Goal: Task Accomplishment & Management: Manage account settings

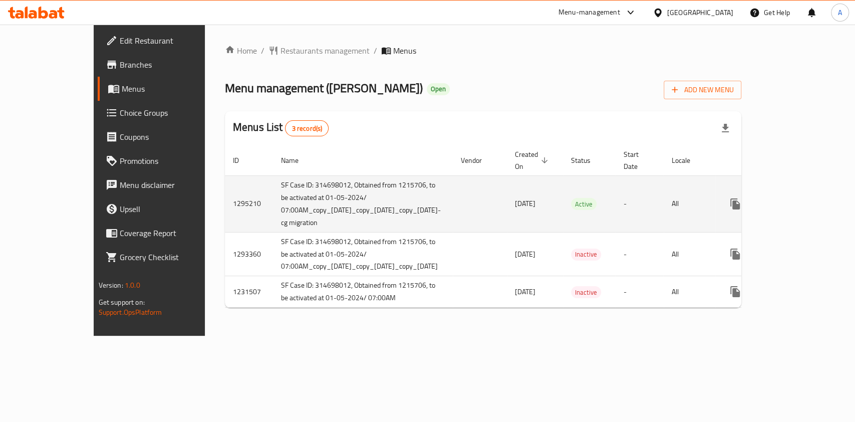
click at [813, 202] on icon "enhanced table" at bounding box center [808, 204] width 12 height 12
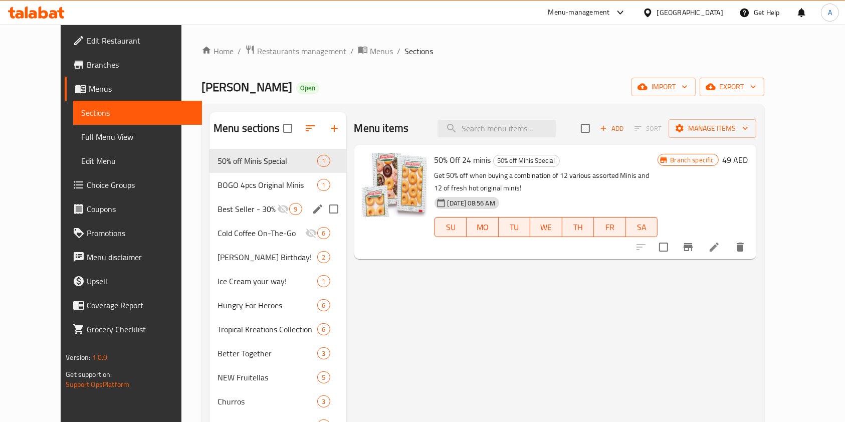
click at [234, 214] on span "Best Seller - 30% Off" at bounding box center [247, 209] width 60 height 12
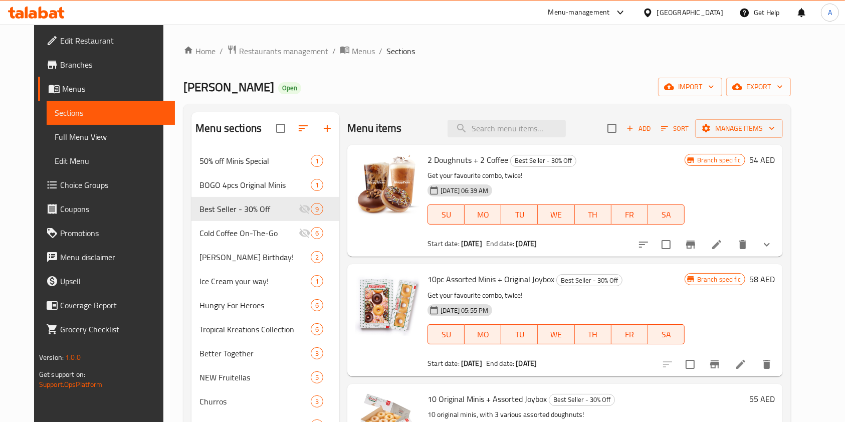
click at [755, 252] on button "delete" at bounding box center [743, 244] width 24 height 24
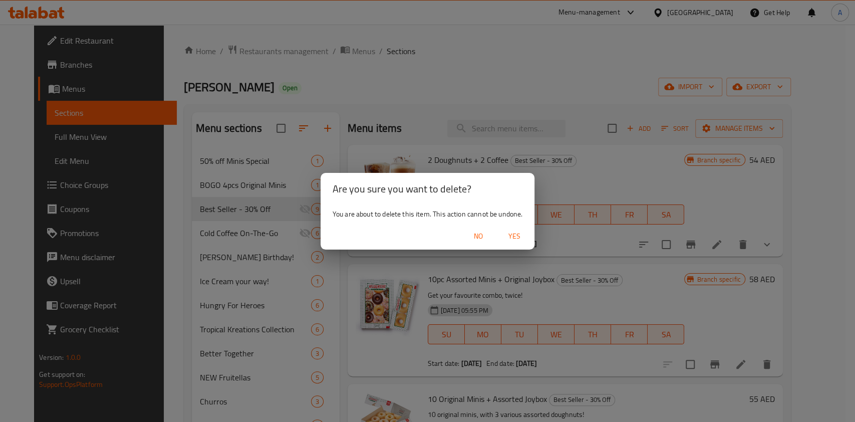
click at [520, 237] on span "Yes" at bounding box center [515, 236] width 24 height 13
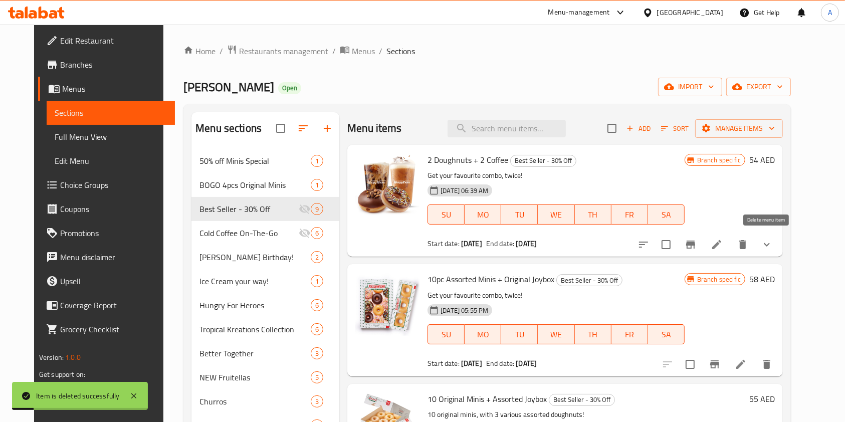
click at [749, 244] on icon "delete" at bounding box center [743, 245] width 12 height 12
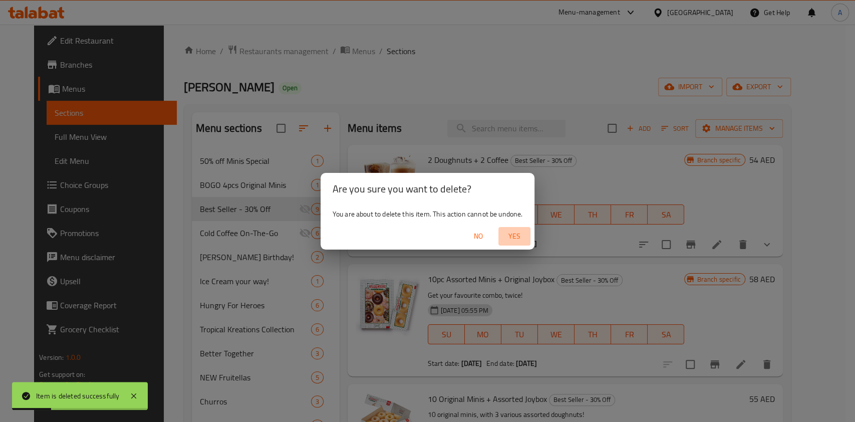
click at [517, 242] on span "Yes" at bounding box center [515, 236] width 24 height 13
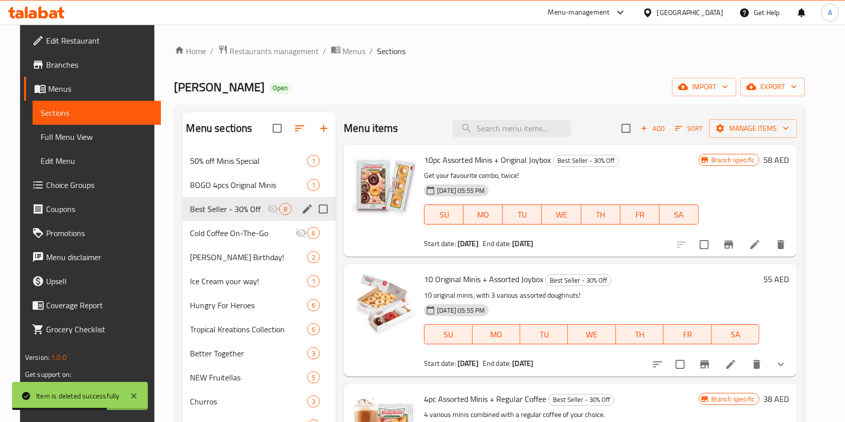
click at [232, 193] on div "BOGO 4pcs Original Minis 1" at bounding box center [259, 185] width 154 height 24
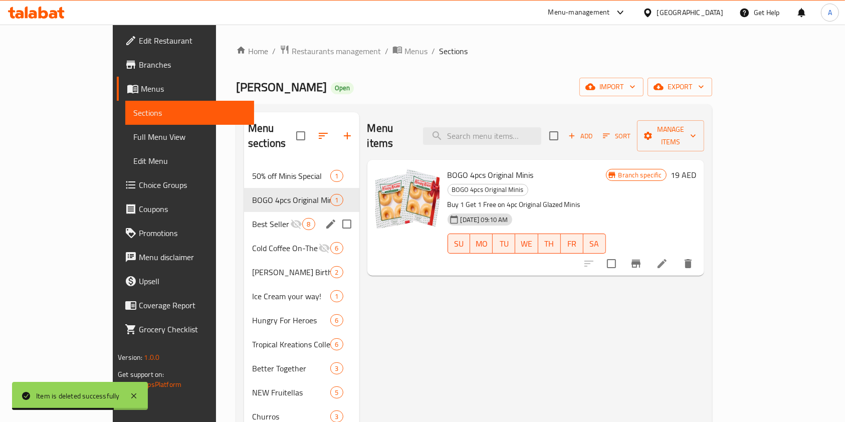
click at [244, 212] on div "Best Seller - 30% Off 8" at bounding box center [301, 224] width 115 height 24
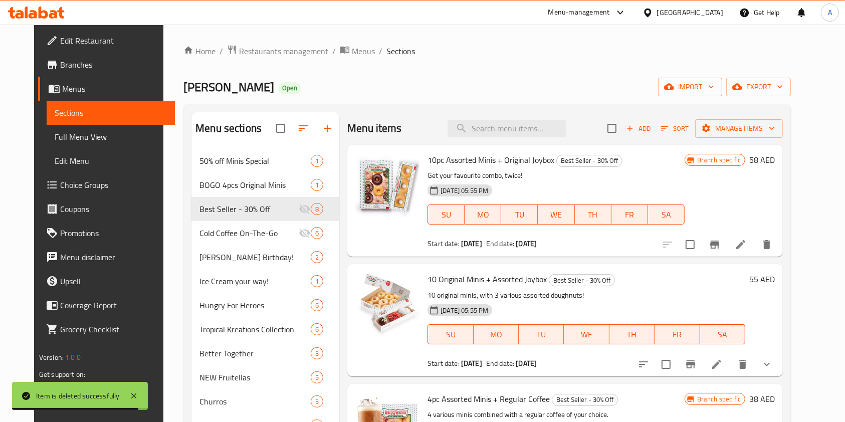
click at [770, 248] on icon "delete" at bounding box center [766, 244] width 7 height 9
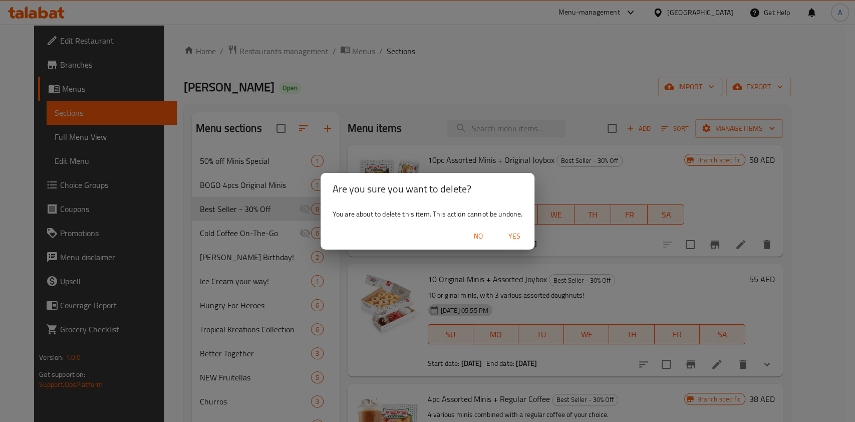
click at [521, 236] on span "Yes" at bounding box center [515, 236] width 24 height 13
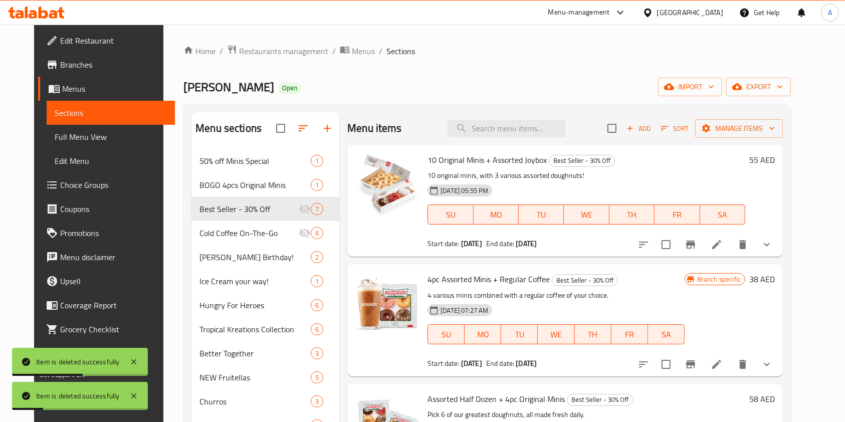
click at [779, 247] on button "show more" at bounding box center [767, 244] width 24 height 24
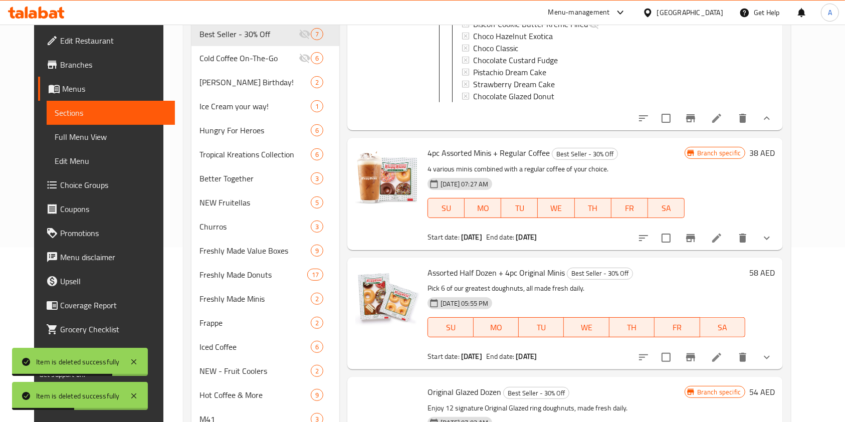
scroll to position [200, 0]
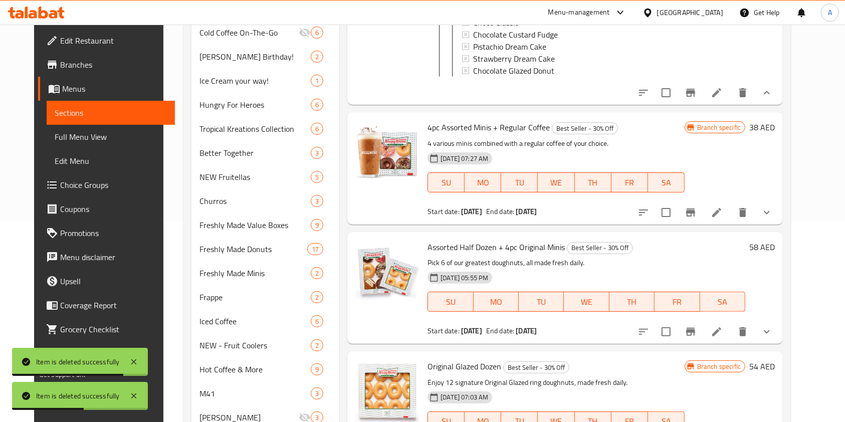
click at [779, 84] on button "show more" at bounding box center [767, 93] width 24 height 24
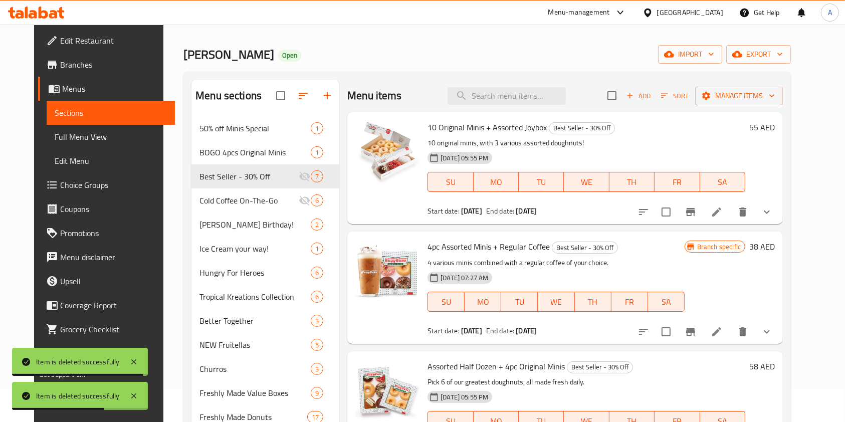
scroll to position [133, 0]
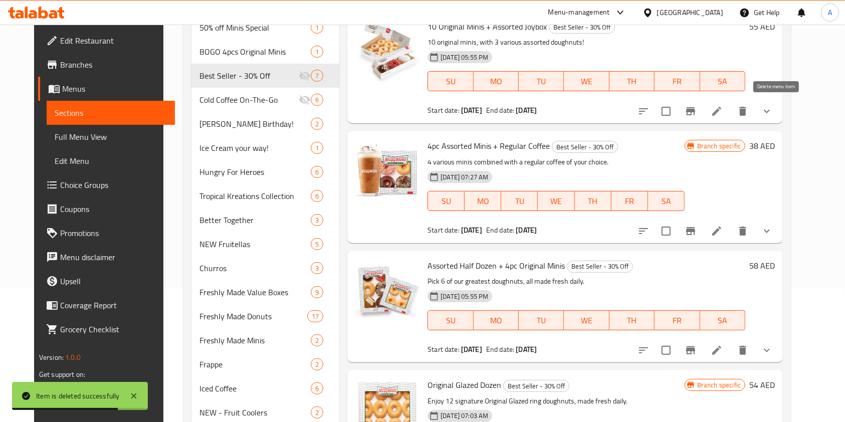
click at [749, 109] on icon "delete" at bounding box center [743, 111] width 12 height 12
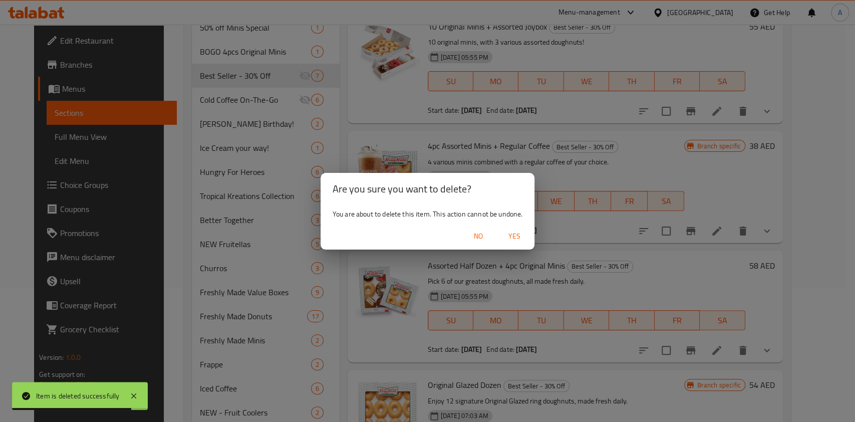
click at [525, 232] on span "Yes" at bounding box center [515, 236] width 24 height 13
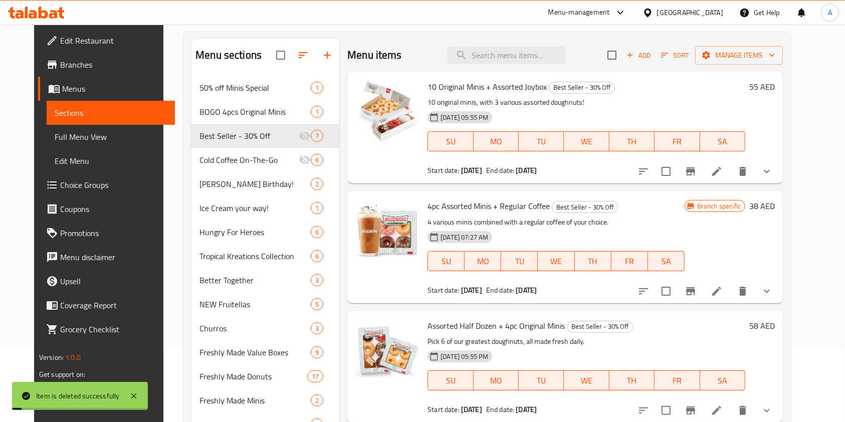
scroll to position [0, 0]
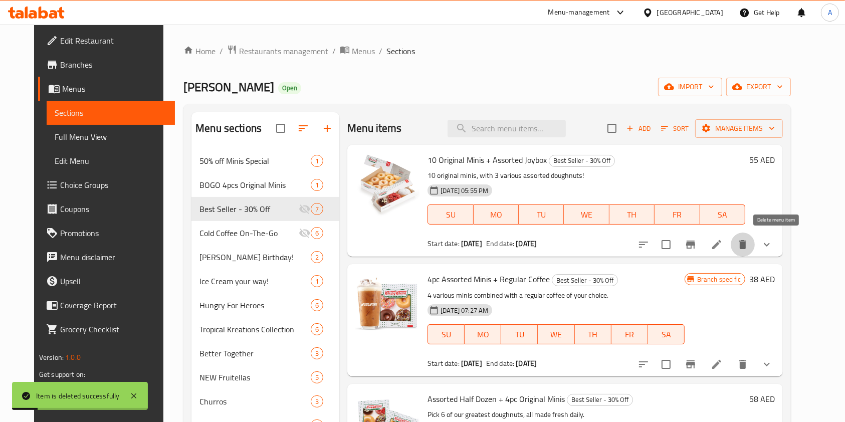
click at [749, 241] on icon "delete" at bounding box center [743, 245] width 12 height 12
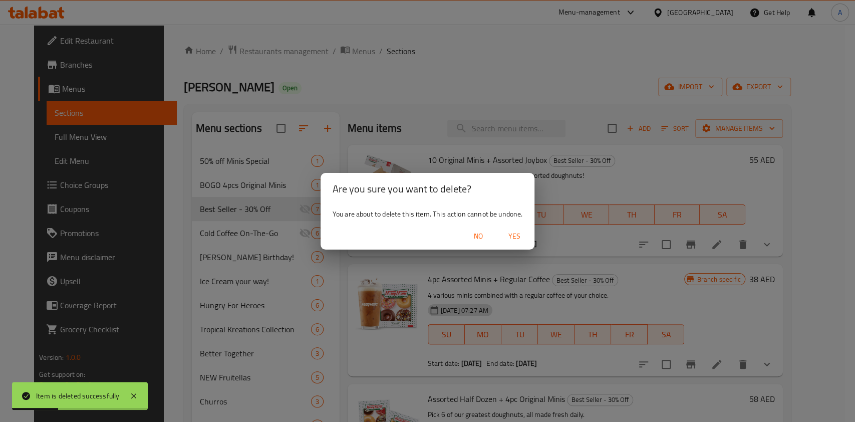
click at [523, 239] on span "Yes" at bounding box center [515, 236] width 24 height 13
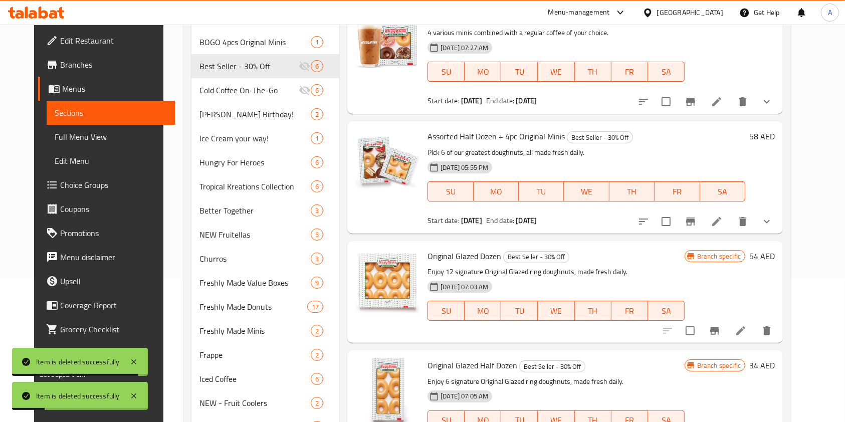
scroll to position [67, 0]
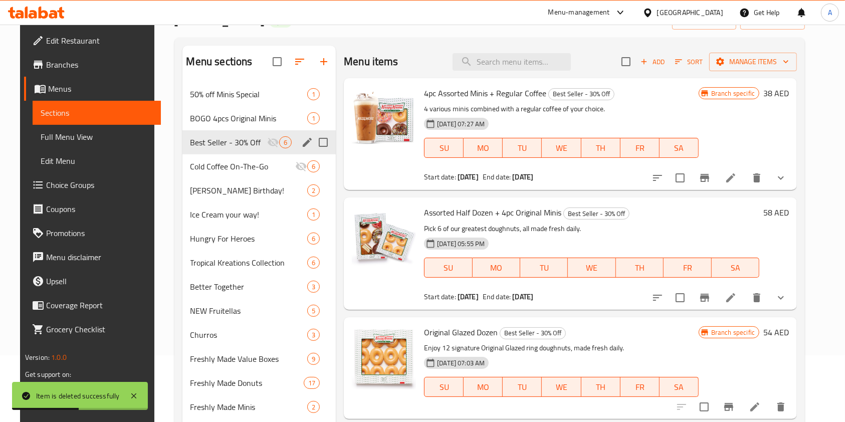
click at [217, 173] on div "Cold Coffee On-The-Go 6" at bounding box center [259, 166] width 154 height 24
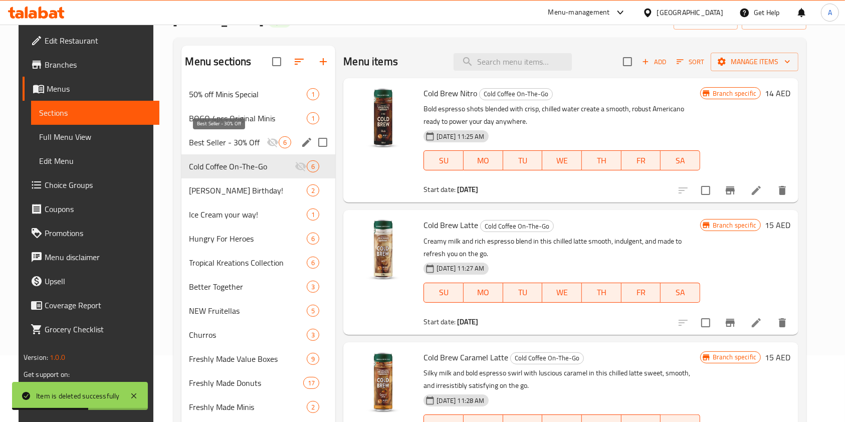
click at [222, 144] on span "Best Seller - 30% Off" at bounding box center [228, 142] width 78 height 12
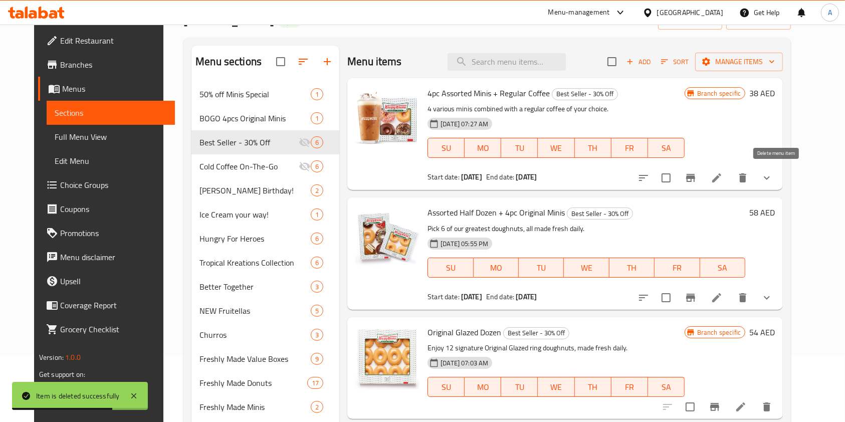
click at [749, 174] on icon "delete" at bounding box center [743, 178] width 12 height 12
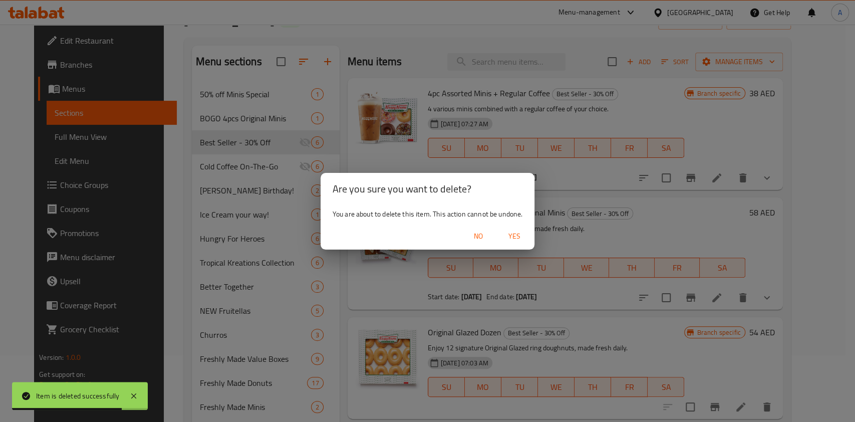
click at [525, 234] on span "Yes" at bounding box center [515, 236] width 24 height 13
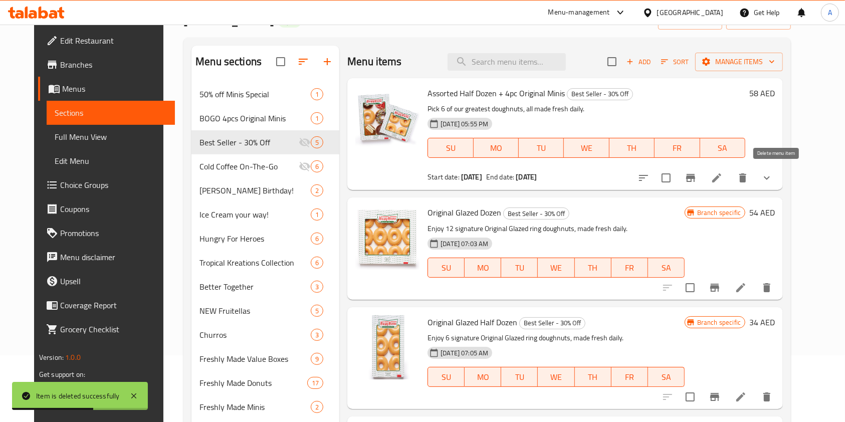
click at [749, 181] on icon "delete" at bounding box center [743, 178] width 12 height 12
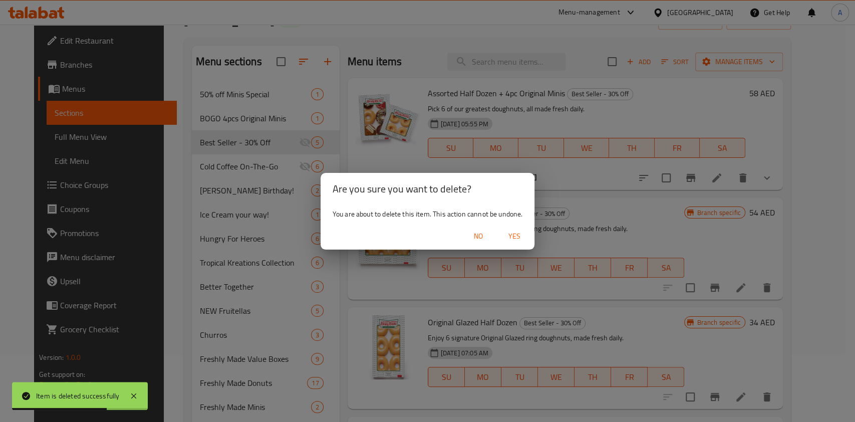
click at [517, 235] on span "Yes" at bounding box center [515, 236] width 24 height 13
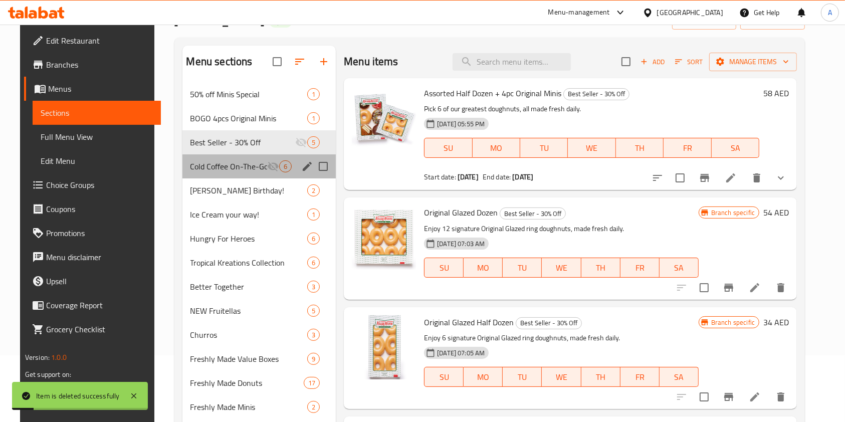
click at [213, 159] on div "Cold Coffee On-The-Go 6" at bounding box center [259, 166] width 154 height 24
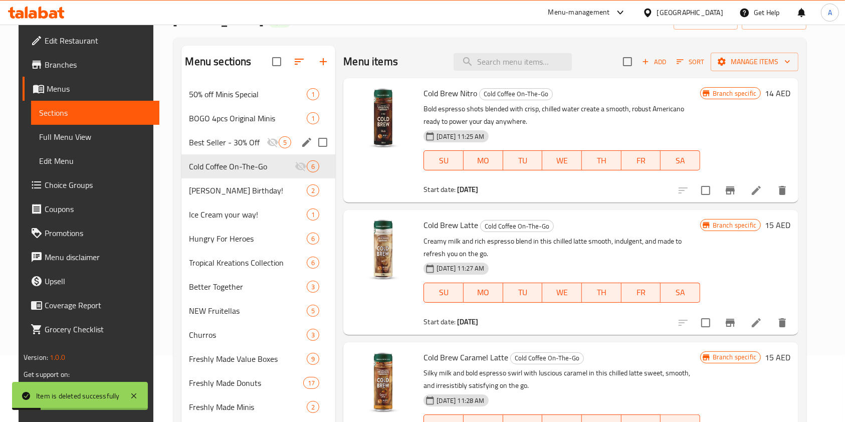
click at [217, 144] on span "Best Seller - 30% Off" at bounding box center [228, 142] width 78 height 12
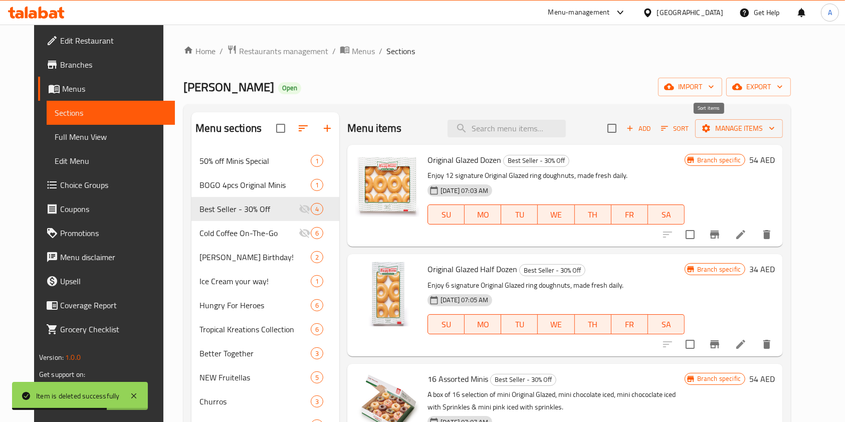
click at [688, 126] on span "Sort" at bounding box center [675, 129] width 28 height 12
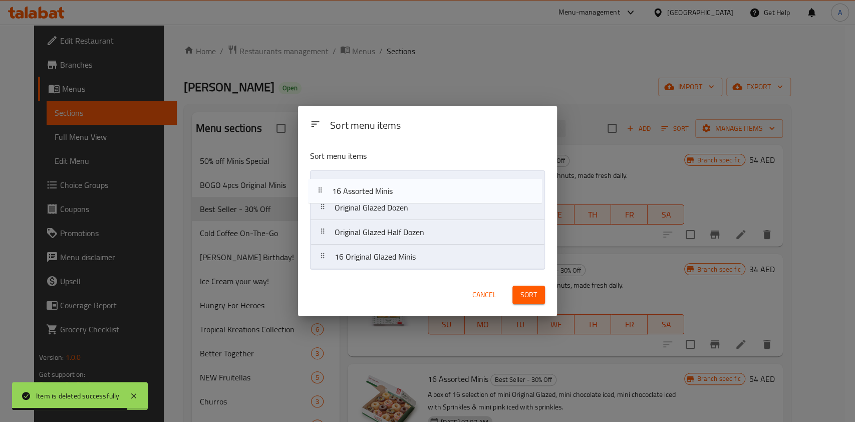
drag, startPoint x: 376, startPoint y: 236, endPoint x: 374, endPoint y: 187, distance: 49.2
click at [374, 187] on nav "Original Glazed Dozen Original Glazed Half Dozen 16 Assorted Minis 16 Original …" at bounding box center [427, 219] width 235 height 99
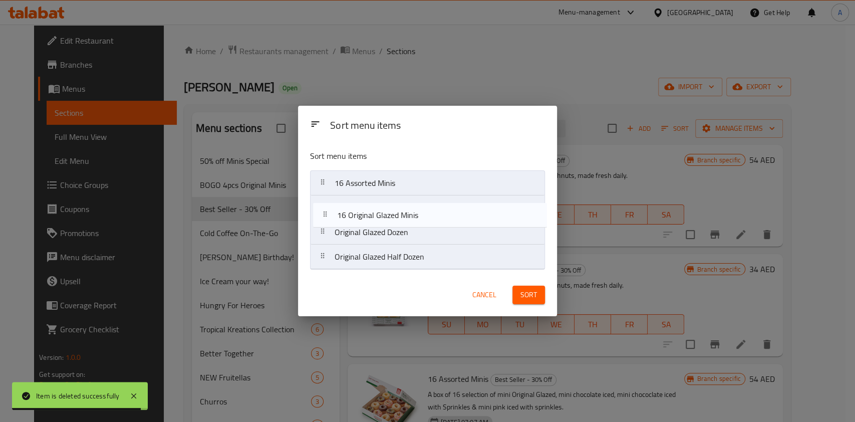
drag, startPoint x: 371, startPoint y: 265, endPoint x: 374, endPoint y: 220, distance: 44.7
click at [374, 220] on nav "16 Assorted Minis Original Glazed Dozen Original Glazed Half Dozen 16 Original …" at bounding box center [427, 219] width 235 height 99
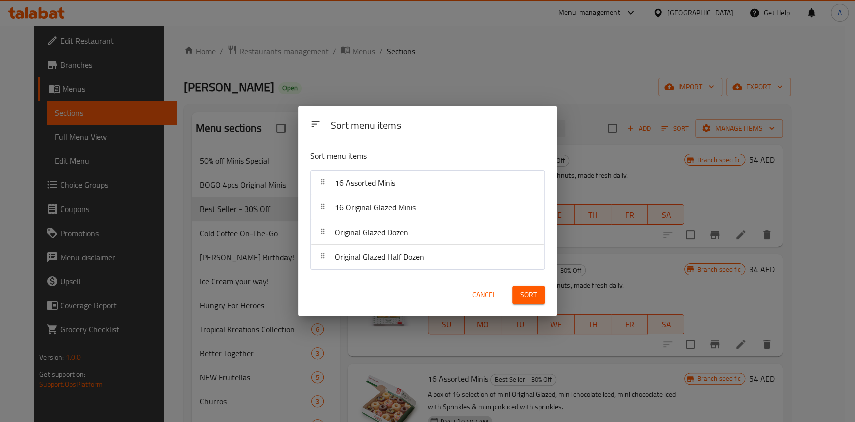
click at [527, 300] on span "Sort" at bounding box center [529, 295] width 17 height 13
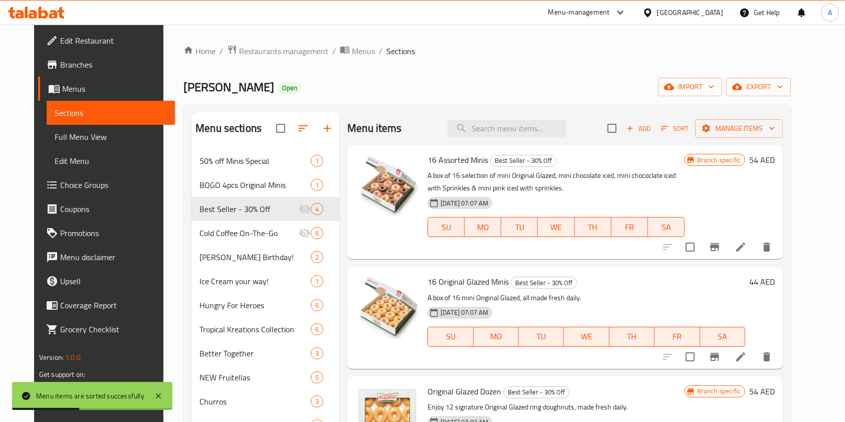
scroll to position [67, 0]
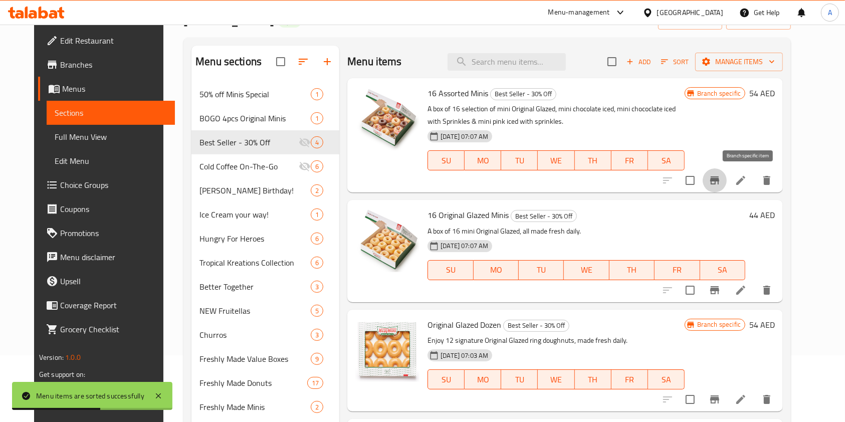
click at [721, 185] on icon "Branch-specific-item" at bounding box center [714, 180] width 12 height 12
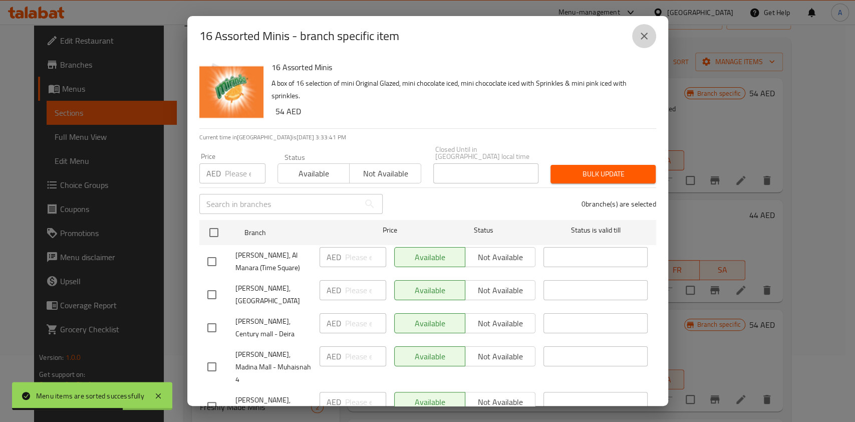
click at [641, 36] on icon "close" at bounding box center [644, 36] width 12 height 12
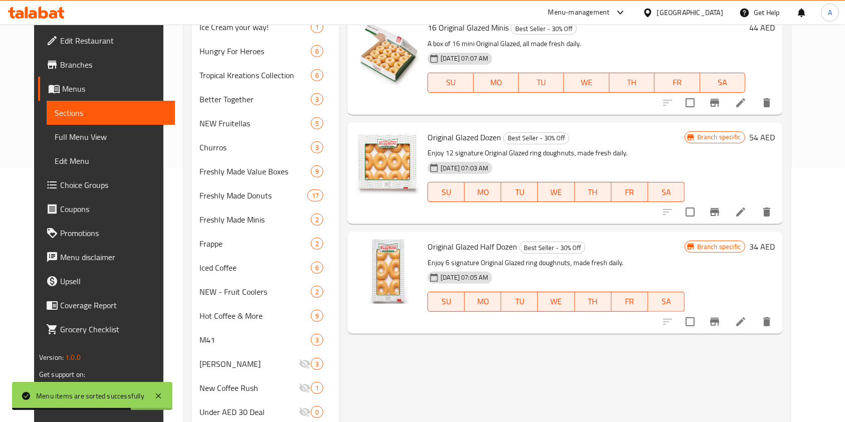
scroll to position [267, 0]
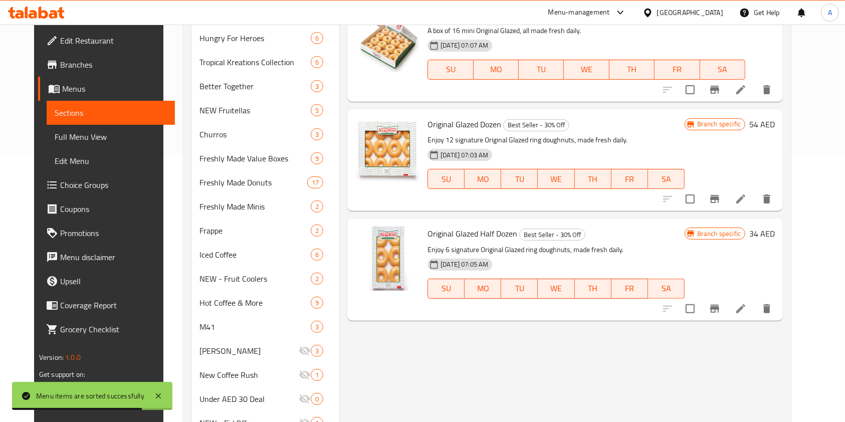
click at [727, 202] on button "Branch-specific-item" at bounding box center [714, 199] width 24 height 24
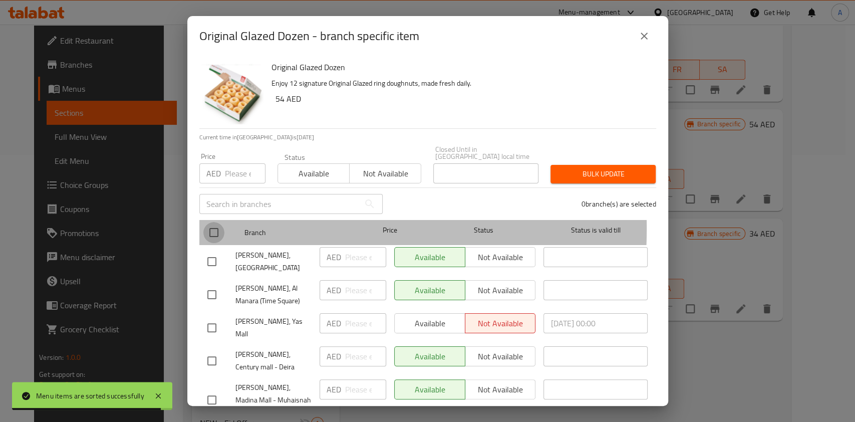
click at [211, 228] on input "checkbox" at bounding box center [213, 232] width 21 height 21
checkbox input "true"
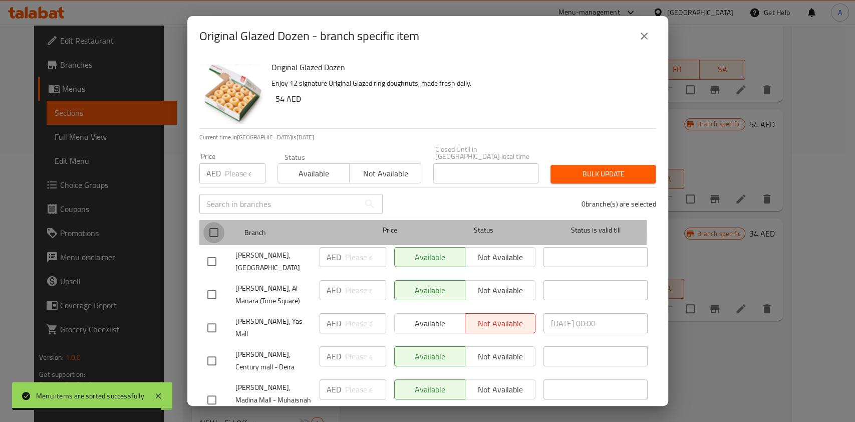
checkbox input "true"
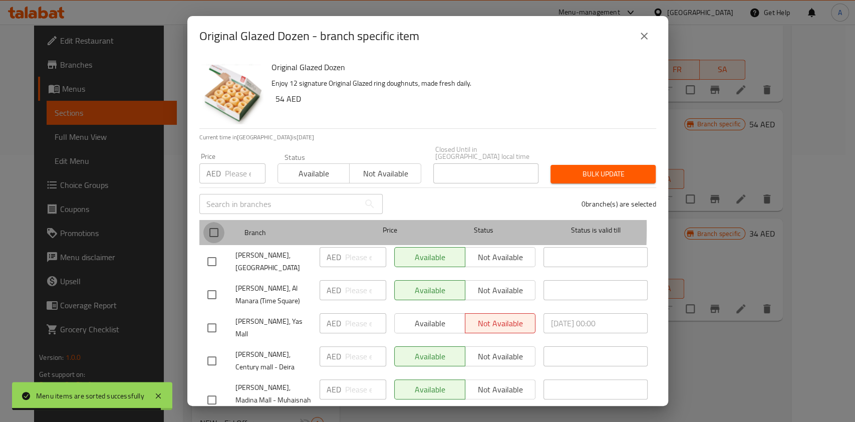
checkbox input "true"
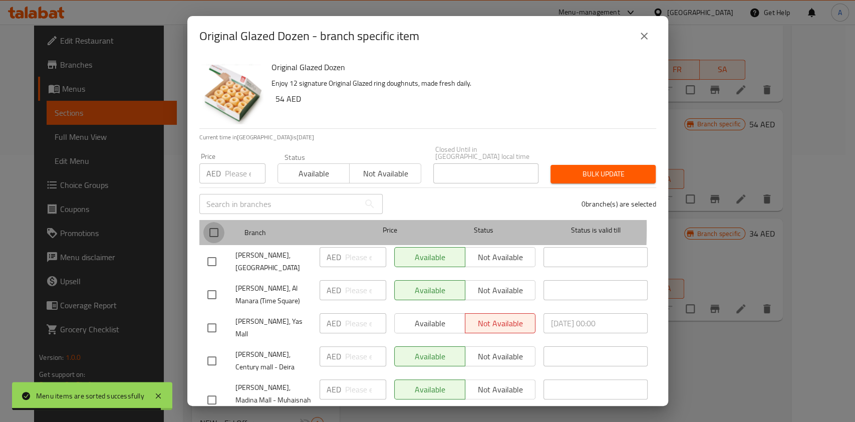
checkbox input "true"
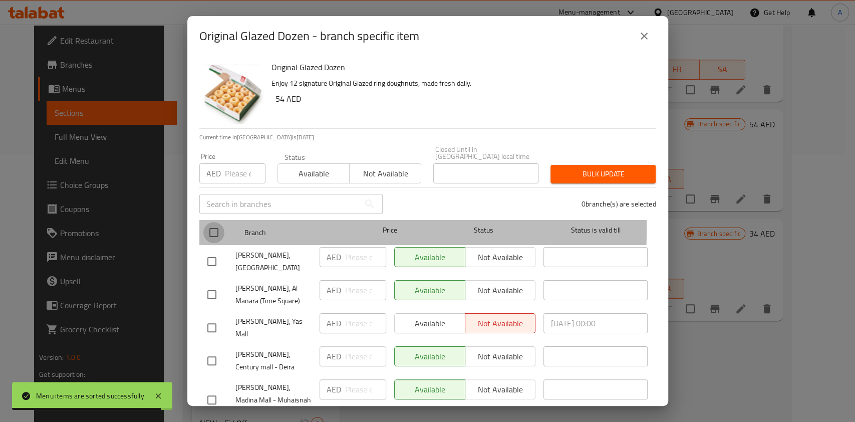
checkbox input "true"
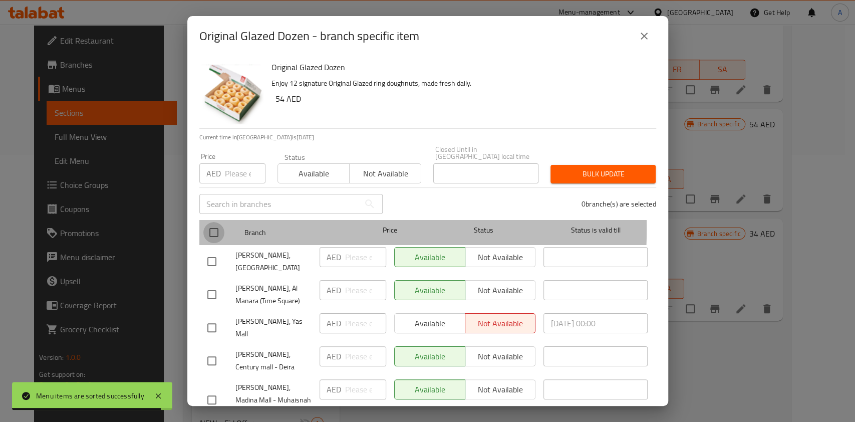
checkbox input "true"
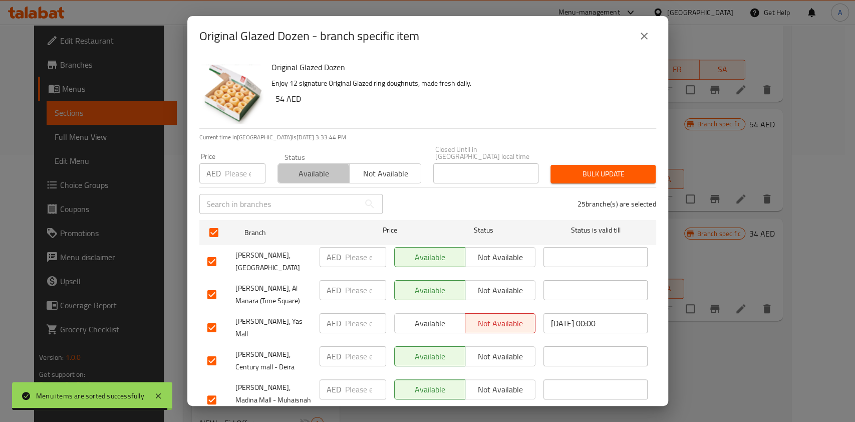
click at [295, 183] on button "Available" at bounding box center [314, 173] width 72 height 20
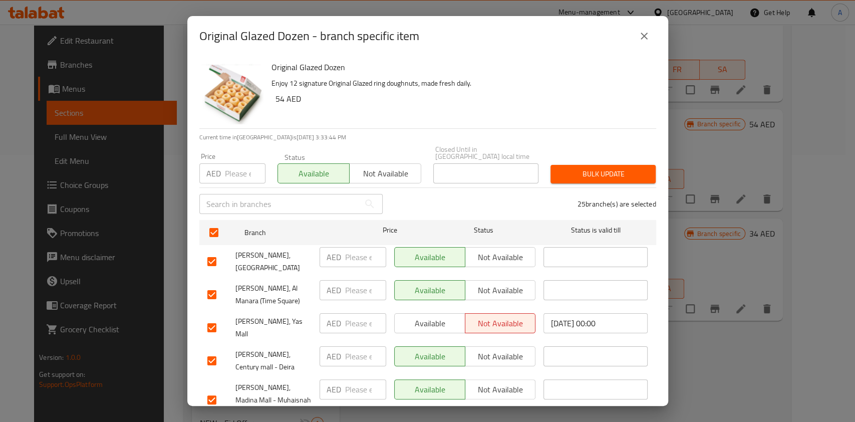
click at [618, 180] on span "Bulk update" at bounding box center [603, 174] width 89 height 13
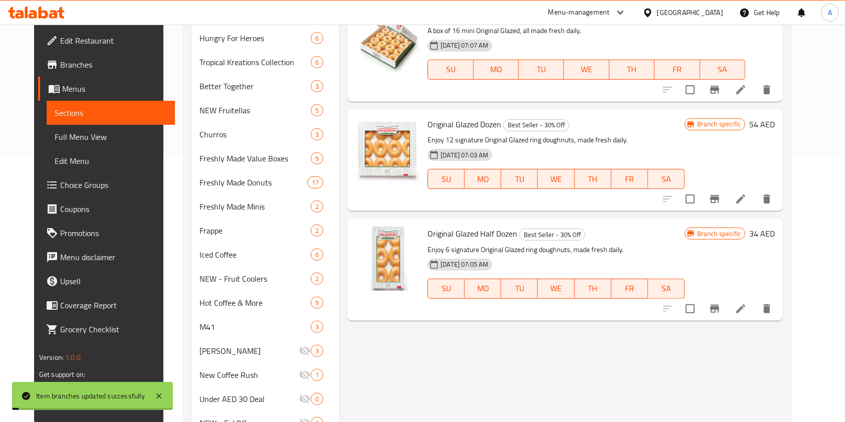
click at [721, 303] on icon "Branch-specific-item" at bounding box center [714, 309] width 12 height 12
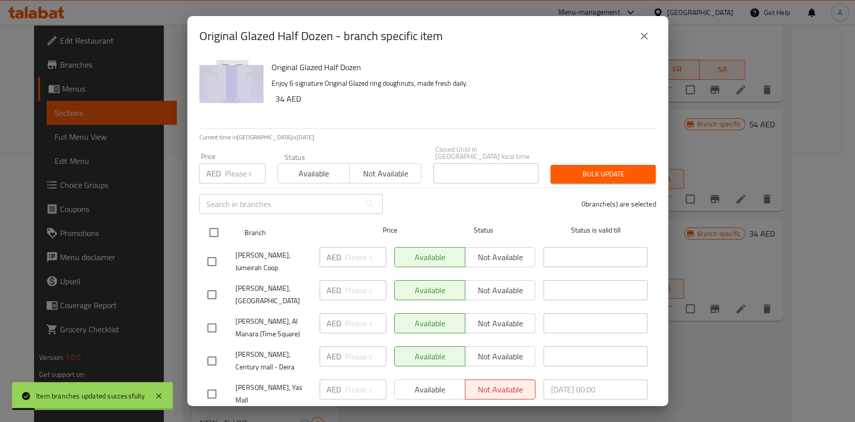
click at [215, 235] on input "checkbox" at bounding box center [213, 232] width 21 height 21
checkbox input "true"
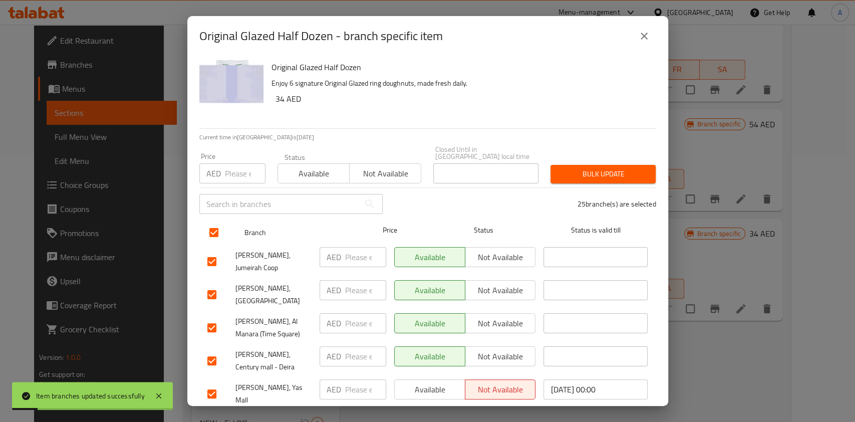
checkbox input "true"
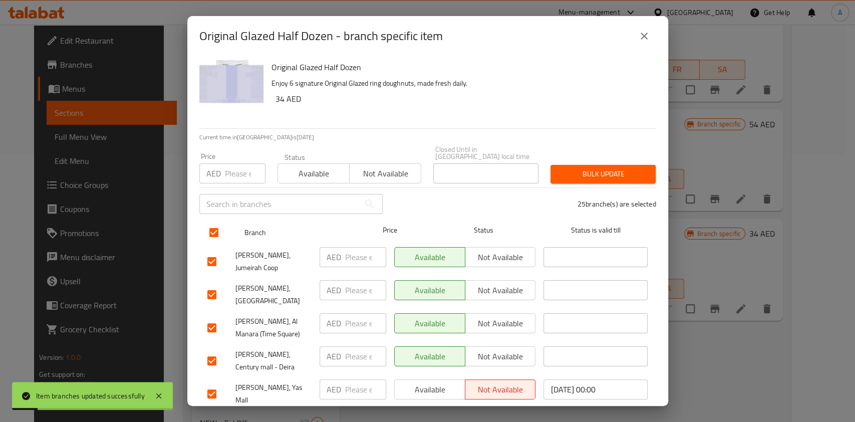
checkbox input "true"
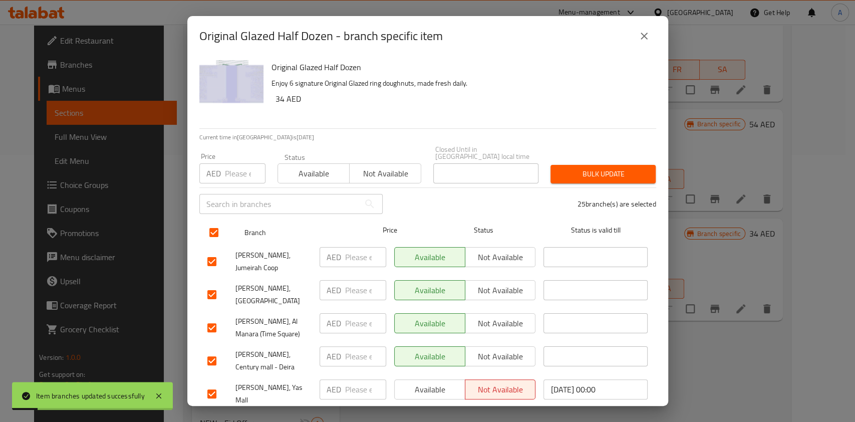
checkbox input "true"
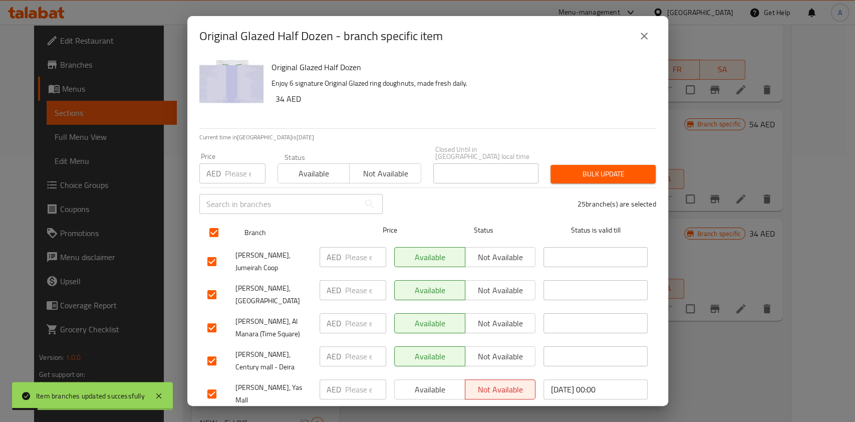
checkbox input "true"
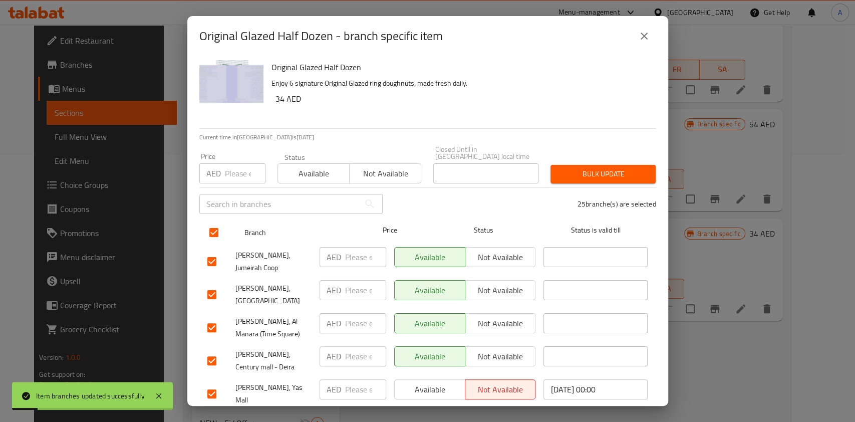
checkbox input "true"
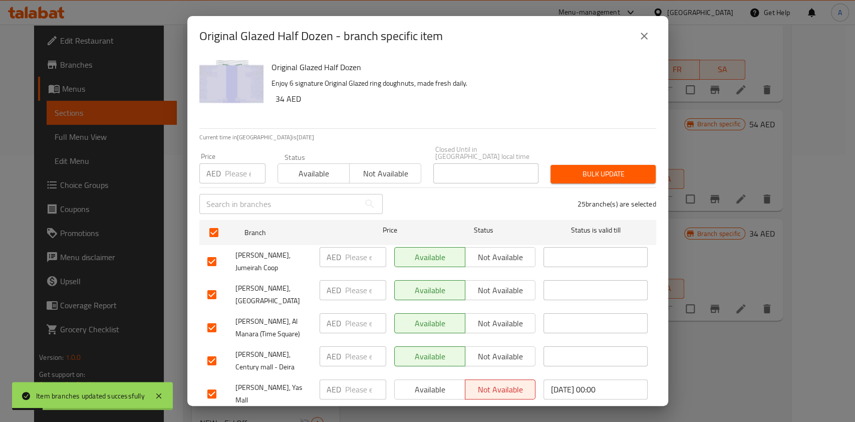
click at [306, 181] on button "Available" at bounding box center [314, 173] width 72 height 20
click at [574, 177] on span "Bulk update" at bounding box center [603, 174] width 89 height 13
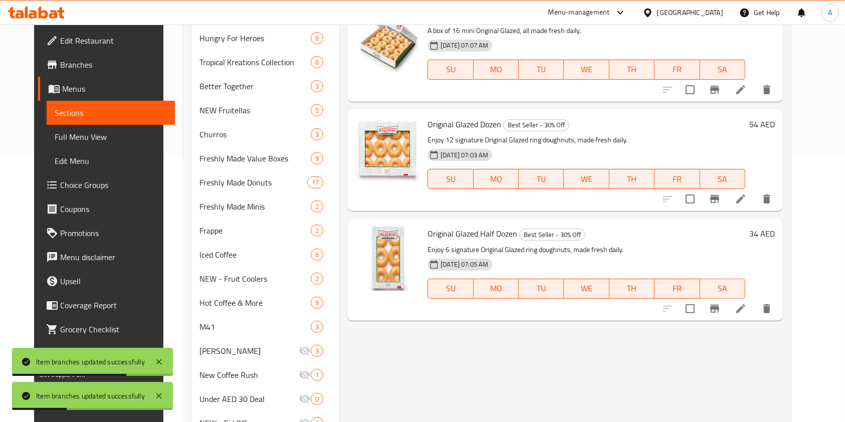
click at [339, 226] on div "Menu items Add Sort Manage items 16 Assorted Minis Best Seller - 30% Off A box …" at bounding box center [560, 286] width 443 height 882
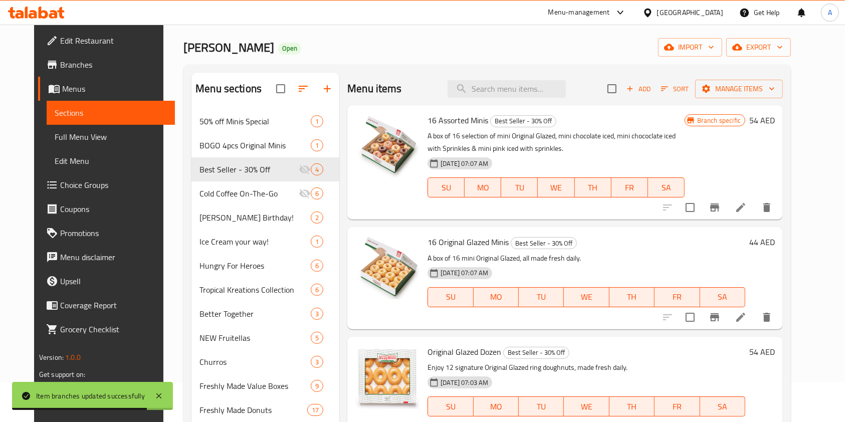
scroll to position [0, 0]
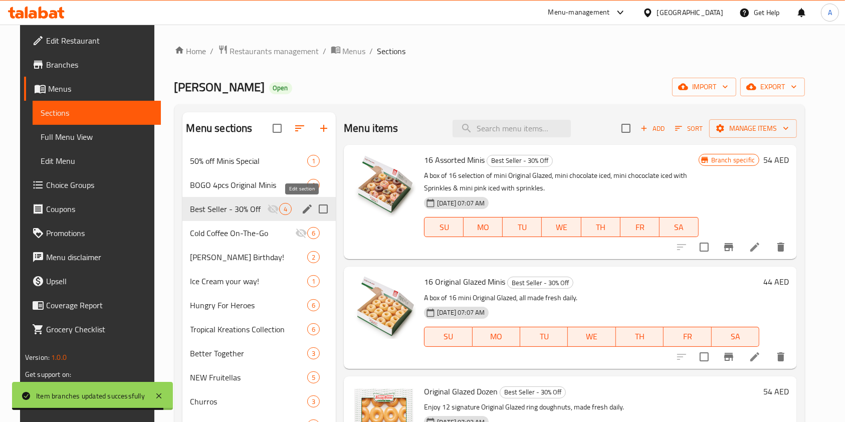
click at [303, 212] on icon "edit" at bounding box center [307, 208] width 9 height 9
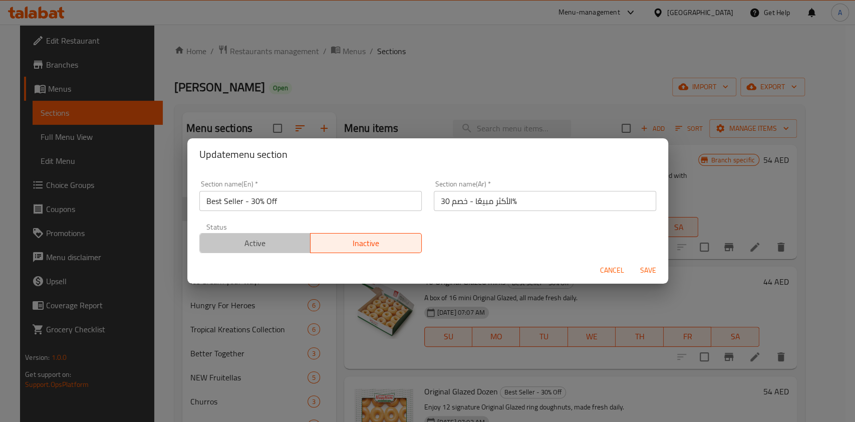
drag, startPoint x: 282, startPoint y: 242, endPoint x: 324, endPoint y: 244, distance: 41.6
click at [282, 242] on span "Active" at bounding box center [255, 243] width 103 height 15
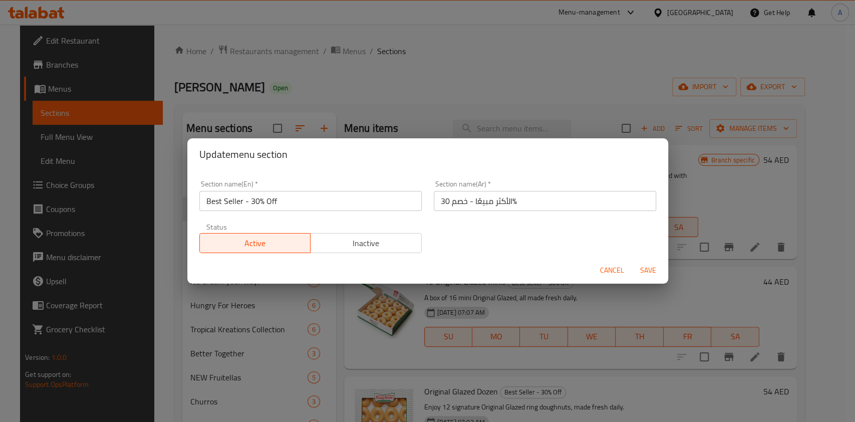
click at [646, 266] on span "Save" at bounding box center [648, 270] width 24 height 13
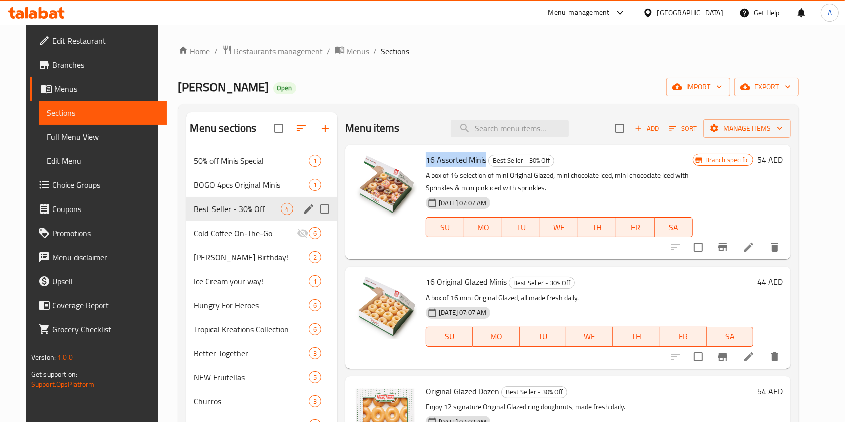
drag, startPoint x: 417, startPoint y: 162, endPoint x: 479, endPoint y: 162, distance: 62.1
click at [479, 162] on div "16 Assorted Minis Best Seller - 30% Off A box of 16 selection of mini Original …" at bounding box center [558, 202] width 275 height 106
copy span "16 Assorted Minis"
drag, startPoint x: 417, startPoint y: 284, endPoint x: 502, endPoint y: 287, distance: 85.2
click at [502, 287] on div "16 Original Glazed Minis Best Seller - 30% Off A box of 16 mini Original Glazed…" at bounding box center [589, 318] width 336 height 94
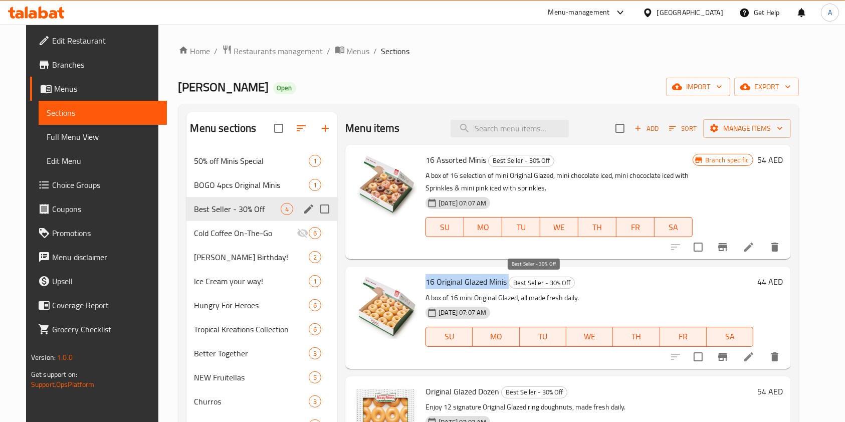
copy h6 "16 Original Glazed Minis"
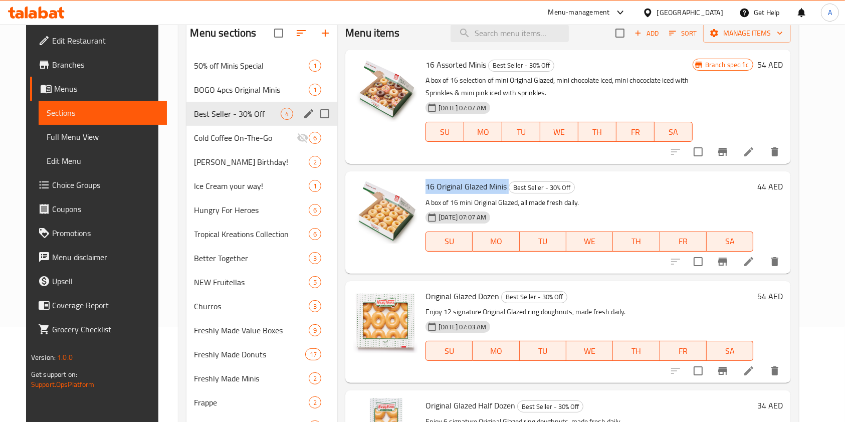
scroll to position [133, 0]
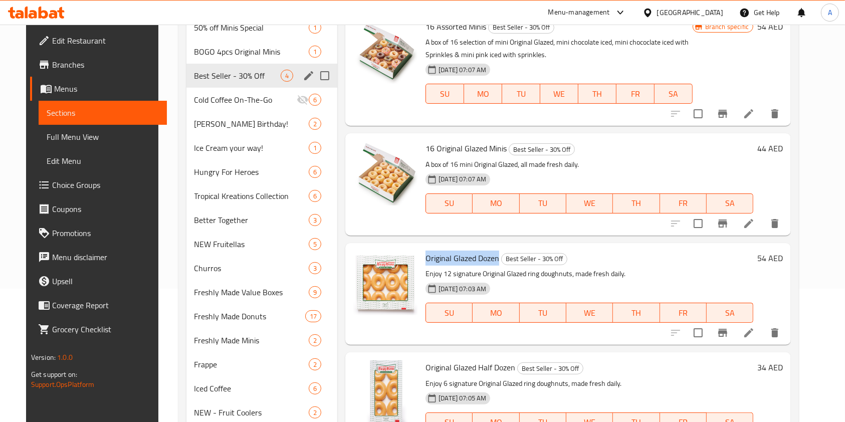
drag, startPoint x: 419, startPoint y: 262, endPoint x: 492, endPoint y: 260, distance: 72.7
click at [492, 260] on span "Original Glazed Dozen" at bounding box center [462, 258] width 74 height 15
copy span "Original Glazed Dozen"
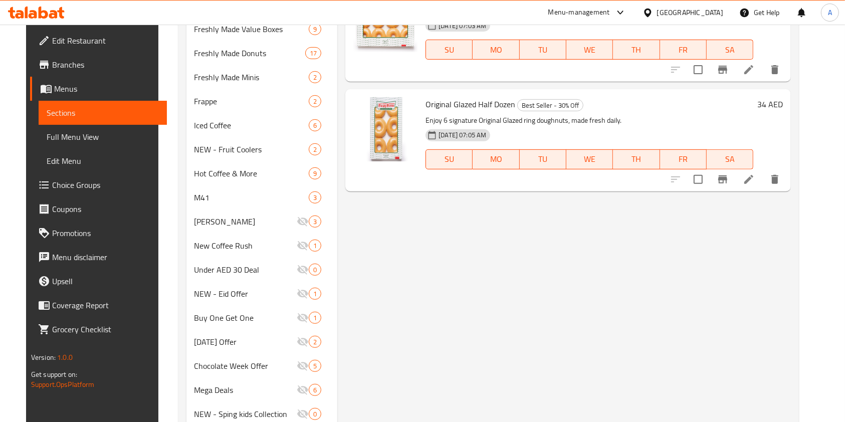
scroll to position [401, 0]
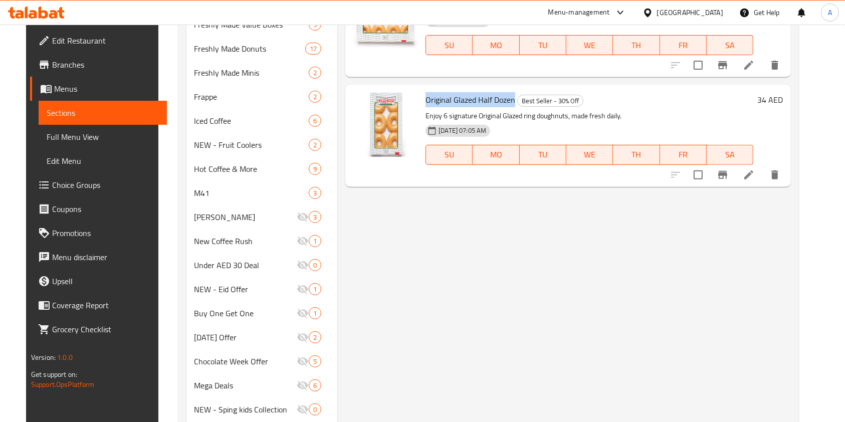
drag, startPoint x: 418, startPoint y: 98, endPoint x: 507, endPoint y: 101, distance: 88.7
click at [507, 101] on div "Original Glazed Half Dozen Best Seller - 30% Off Enjoy 6 signature Original Gla…" at bounding box center [589, 136] width 336 height 94
copy span "Original Glazed Half Dozen"
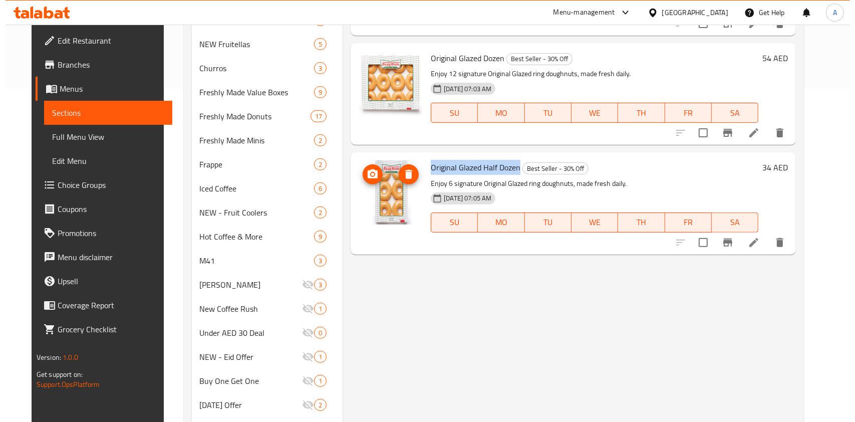
scroll to position [0, 0]
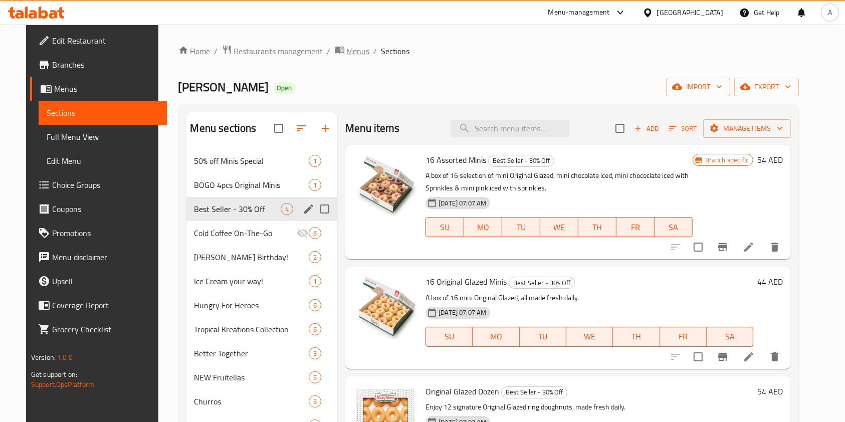
click at [347, 54] on span "Menus" at bounding box center [358, 51] width 23 height 12
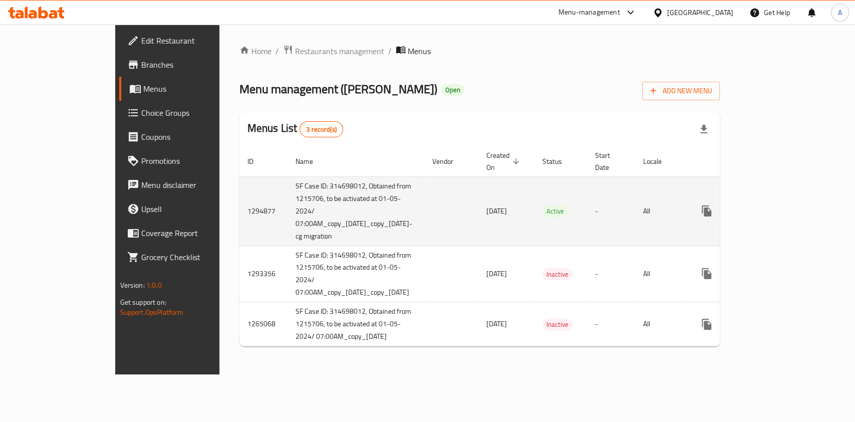
click at [785, 205] on icon "enhanced table" at bounding box center [779, 211] width 12 height 12
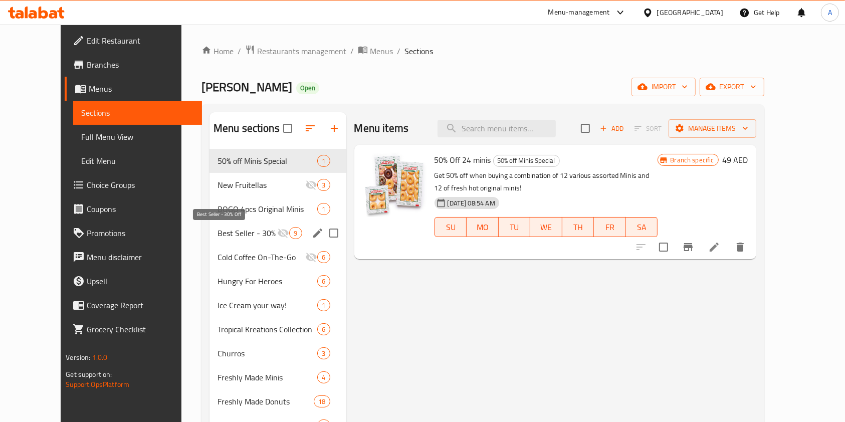
click at [242, 228] on span "Best Seller - 30% Off" at bounding box center [247, 233] width 60 height 12
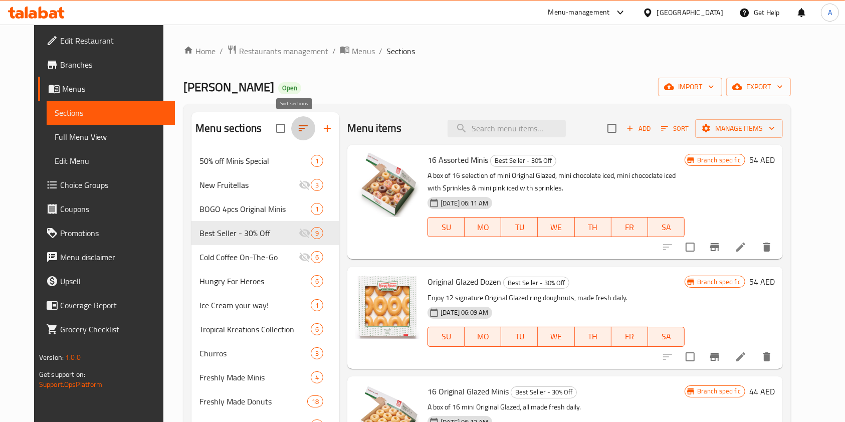
click at [297, 133] on icon "button" at bounding box center [303, 128] width 12 height 12
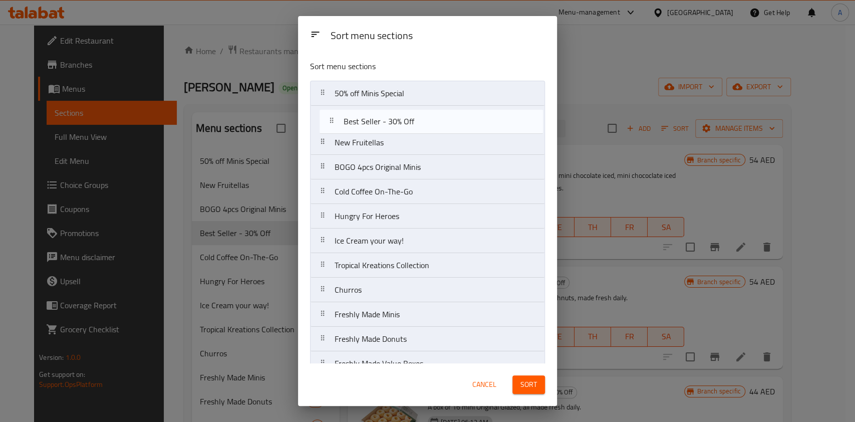
drag, startPoint x: 331, startPoint y: 164, endPoint x: 338, endPoint y: 122, distance: 42.1
click at [338, 122] on nav "50% off Minis Special New Fruitellas BOGO 4pcs Original Minis Best Seller - 30%…" at bounding box center [427, 351] width 235 height 541
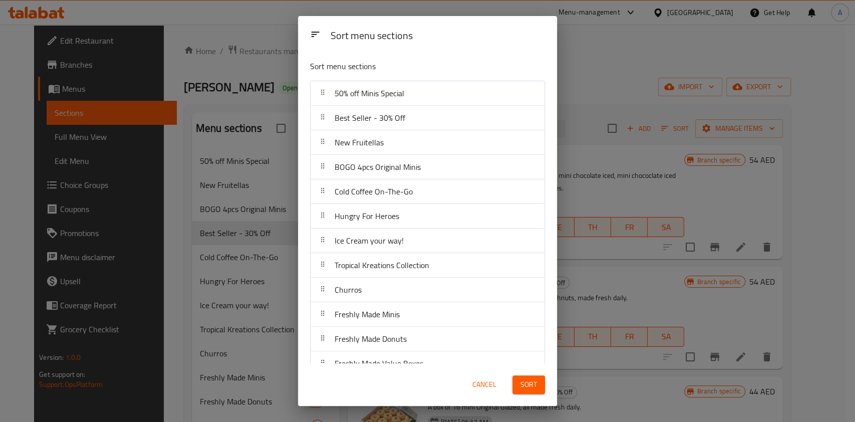
click at [525, 390] on span "Sort" at bounding box center [529, 384] width 17 height 13
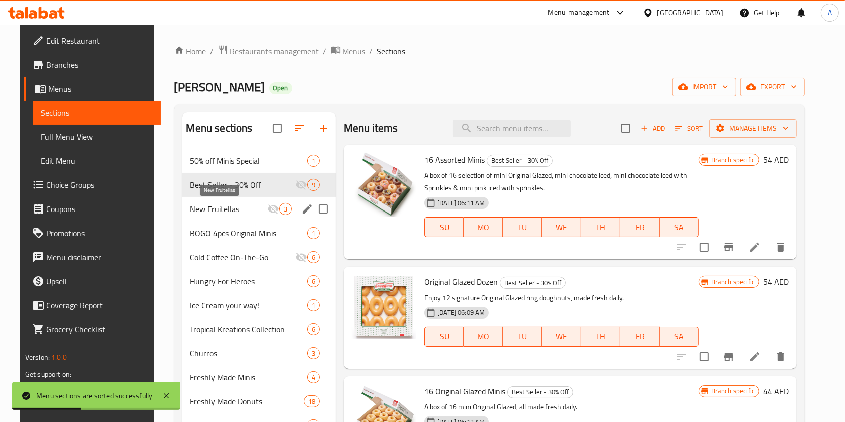
click at [234, 209] on span "New Fruitellas" at bounding box center [228, 209] width 77 height 12
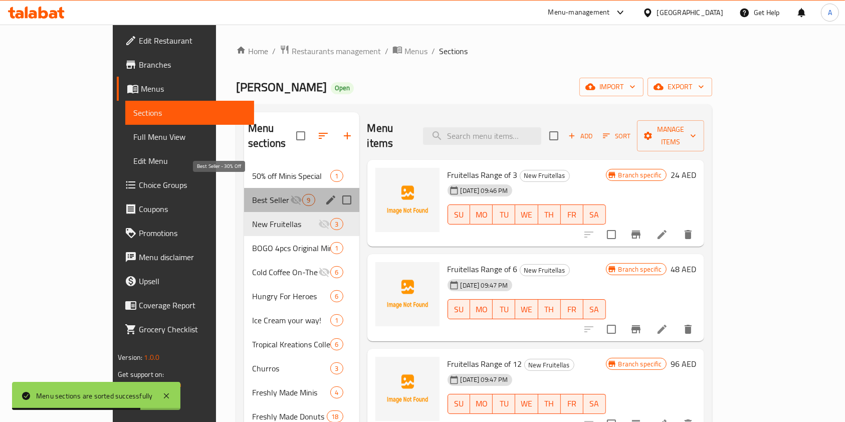
click at [252, 194] on span "Best Seller - 30% Off" at bounding box center [271, 200] width 38 height 12
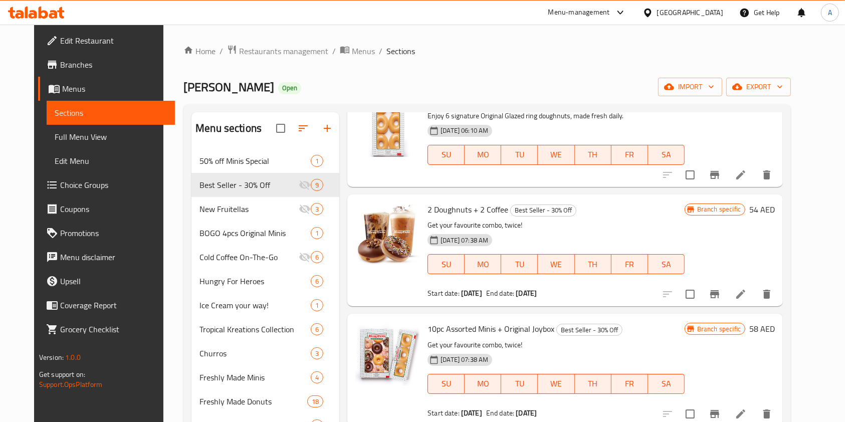
scroll to position [467, 0]
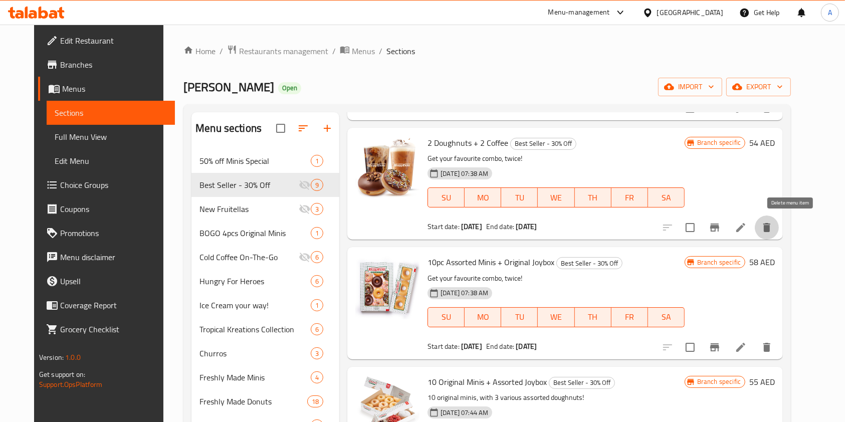
click at [770, 226] on icon "delete" at bounding box center [766, 227] width 7 height 9
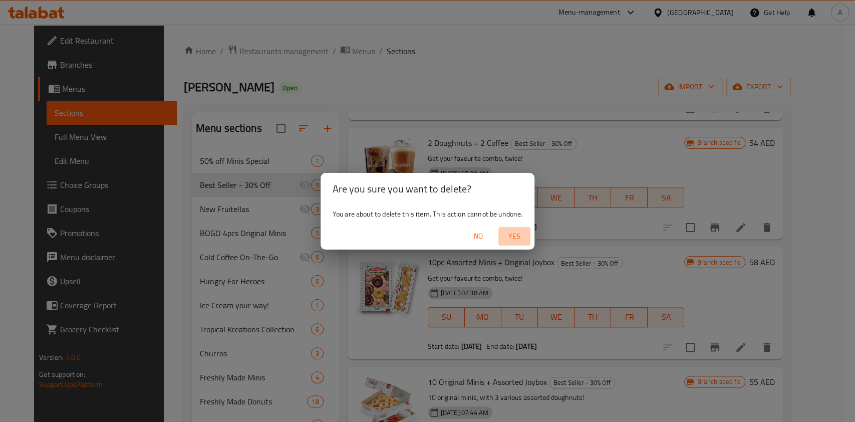
click at [523, 235] on span "Yes" at bounding box center [515, 236] width 24 height 13
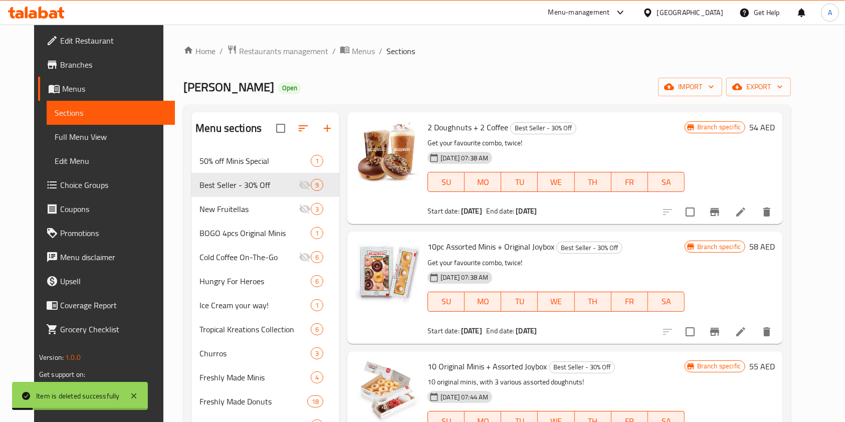
scroll to position [288, 0]
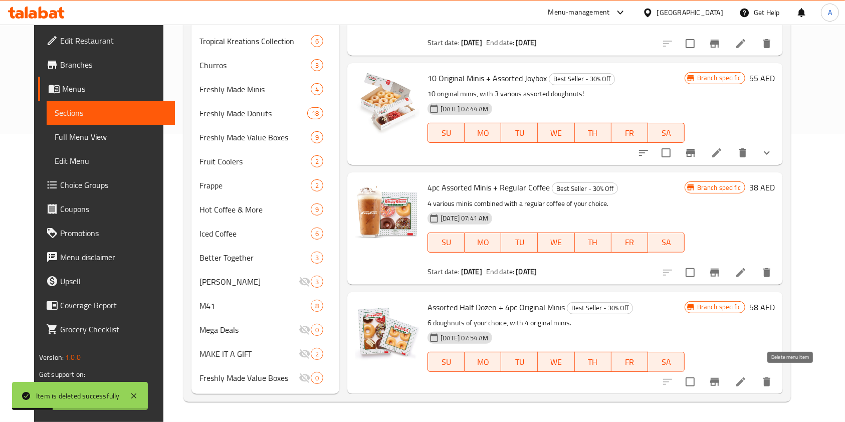
click at [779, 387] on button "delete" at bounding box center [767, 382] width 24 height 24
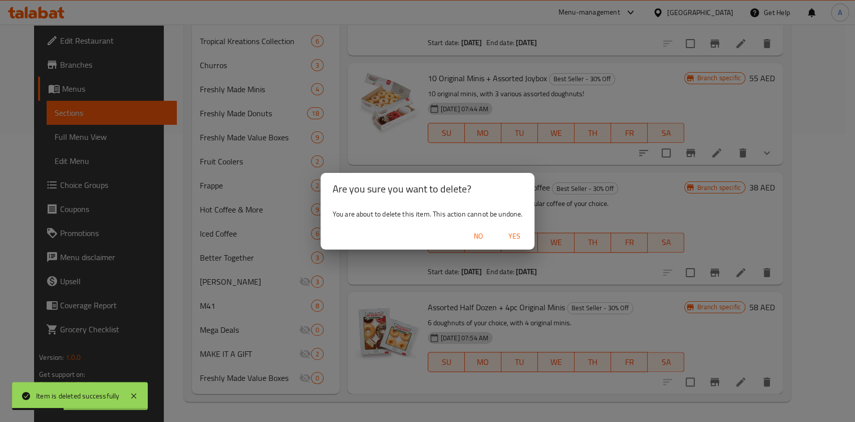
click at [503, 235] on span "Yes" at bounding box center [515, 236] width 24 height 13
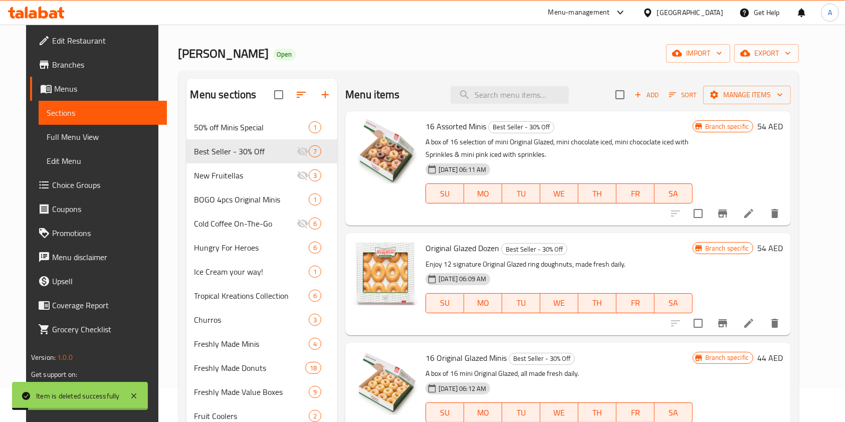
scroll to position [0, 0]
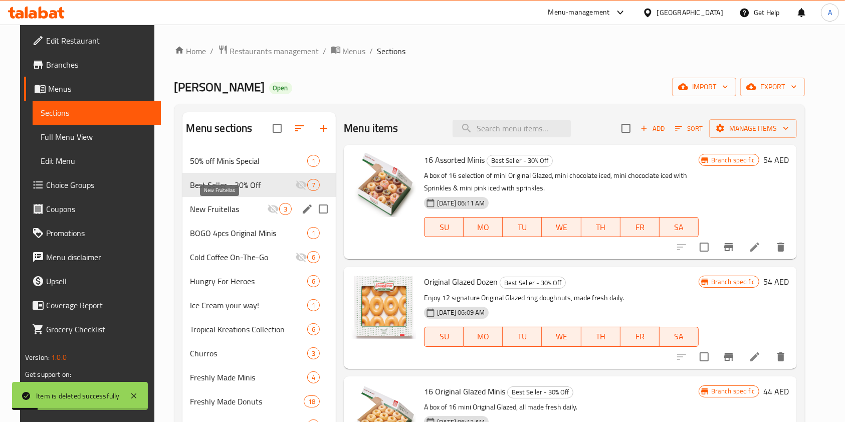
click at [235, 203] on span "New Fruitellas" at bounding box center [228, 209] width 77 height 12
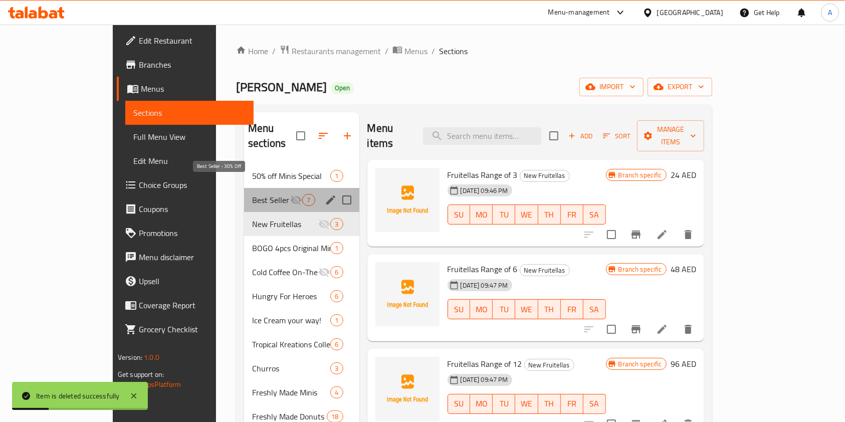
click at [252, 194] on span "Best Seller - 30% Off" at bounding box center [271, 200] width 38 height 12
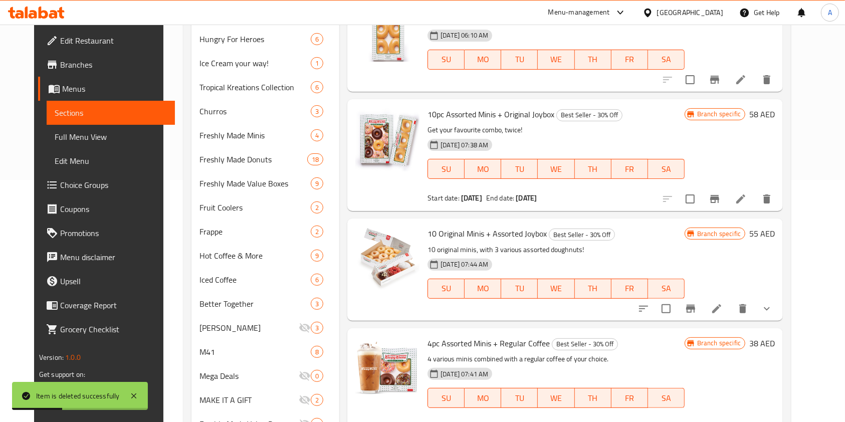
scroll to position [288, 0]
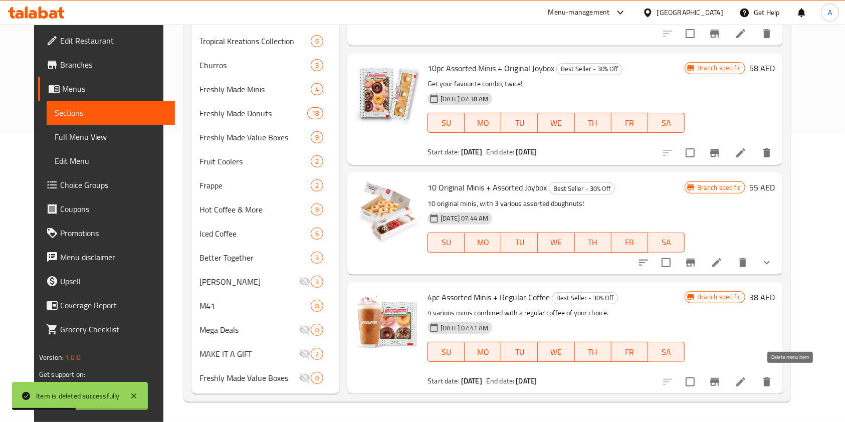
click at [770, 377] on icon "delete" at bounding box center [766, 381] width 7 height 9
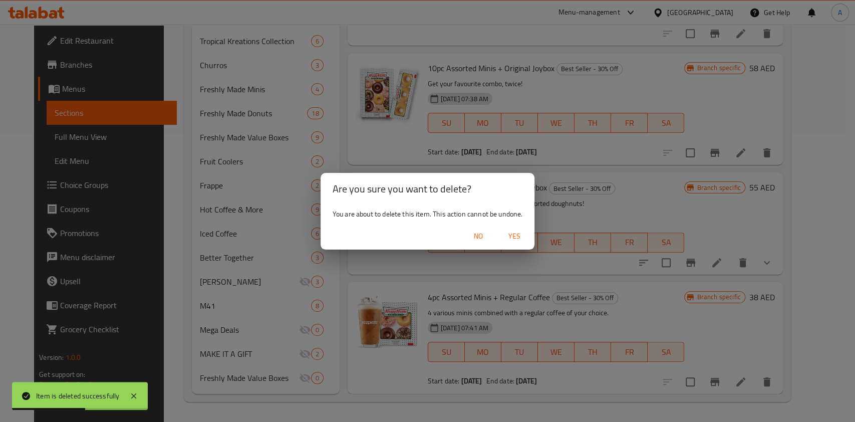
click at [526, 234] on span "Yes" at bounding box center [515, 236] width 24 height 13
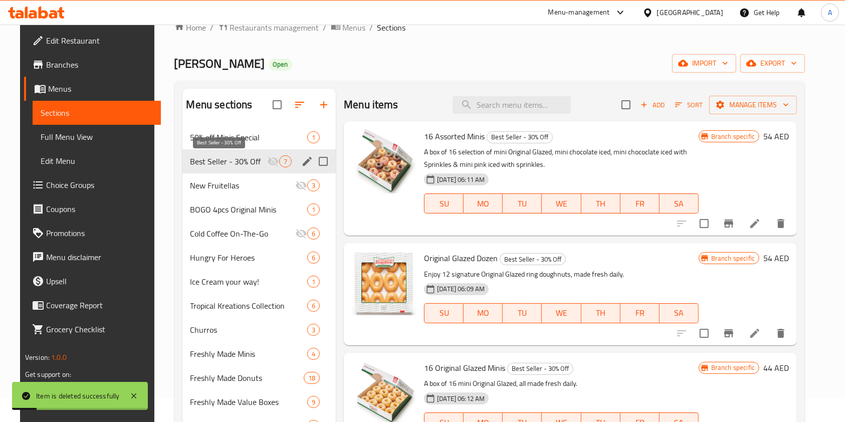
scroll to position [0, 0]
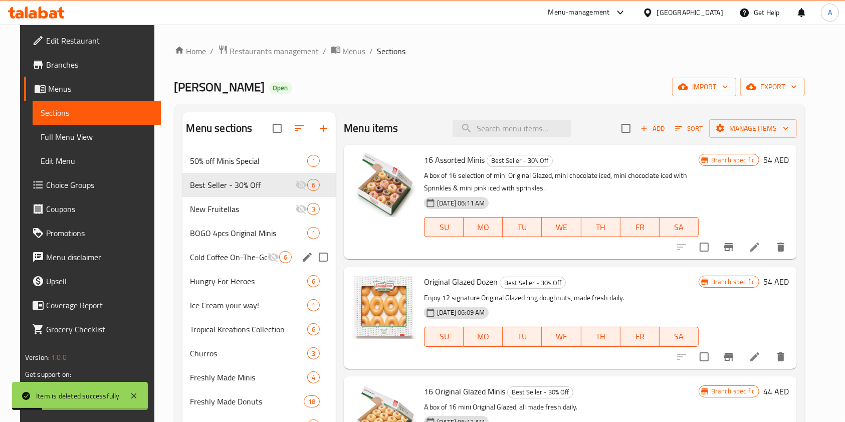
click at [221, 263] on div "Cold Coffee On-The-Go 6" at bounding box center [259, 257] width 154 height 24
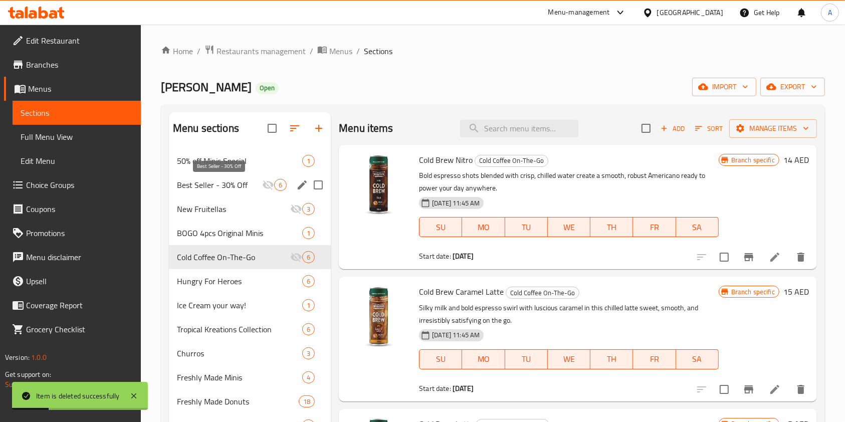
click at [219, 182] on span "Best Seller - 30% Off" at bounding box center [219, 185] width 85 height 12
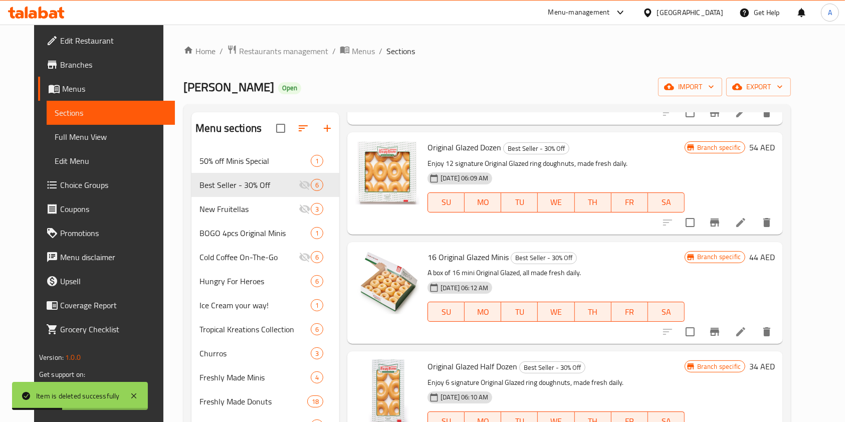
scroll to position [288, 0]
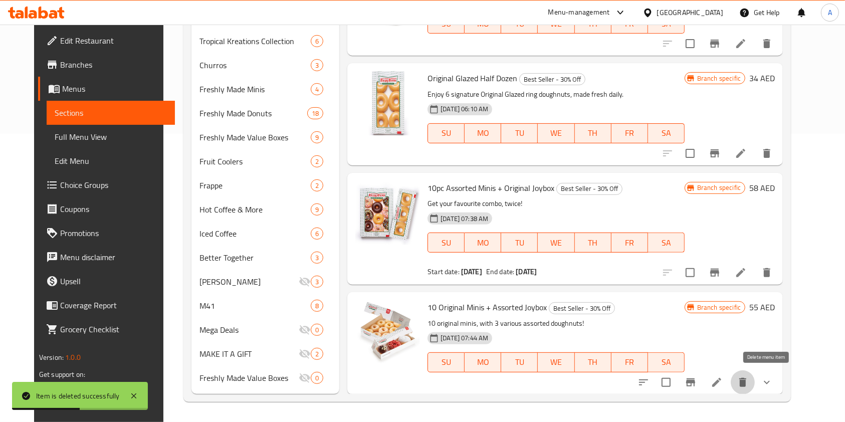
click at [749, 376] on icon "delete" at bounding box center [743, 382] width 12 height 12
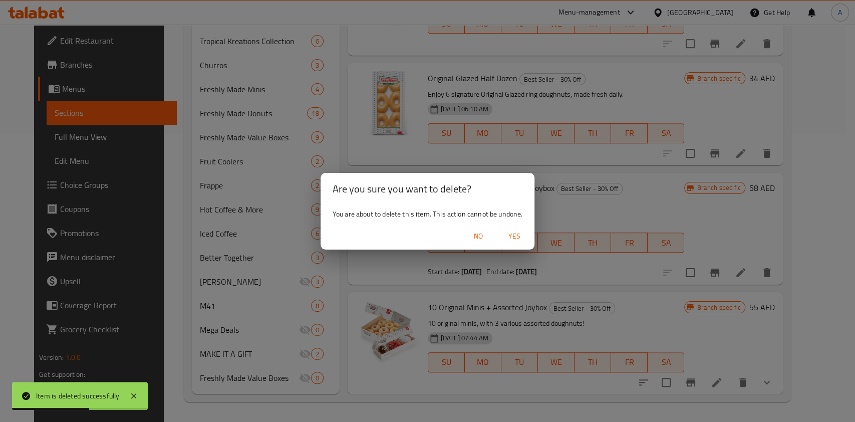
click at [520, 225] on div "No Yes" at bounding box center [428, 236] width 214 height 27
click at [520, 229] on button "Yes" at bounding box center [515, 236] width 32 height 19
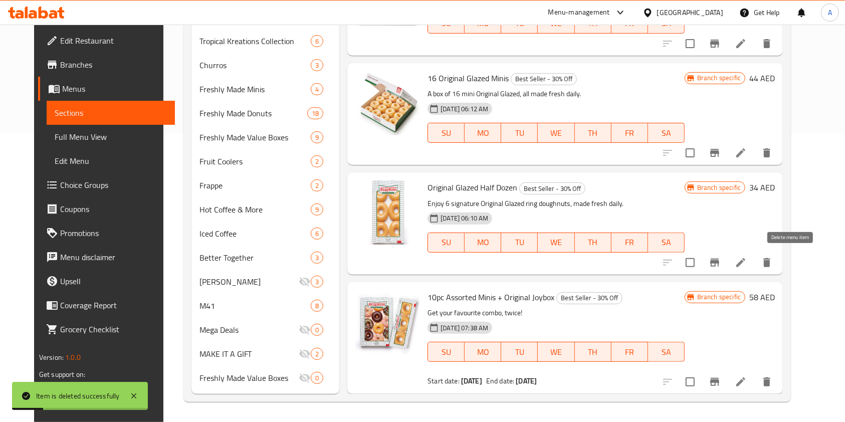
scroll to position [25, 0]
click at [770, 379] on icon "delete" at bounding box center [766, 381] width 7 height 9
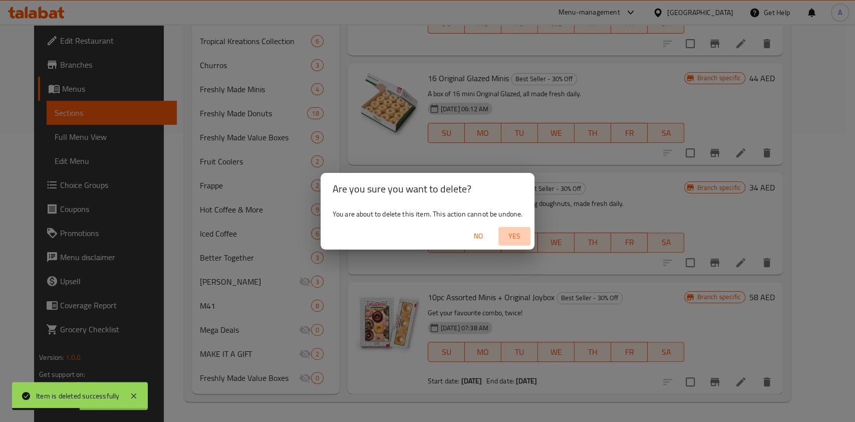
click at [521, 230] on span "Yes" at bounding box center [515, 236] width 24 height 13
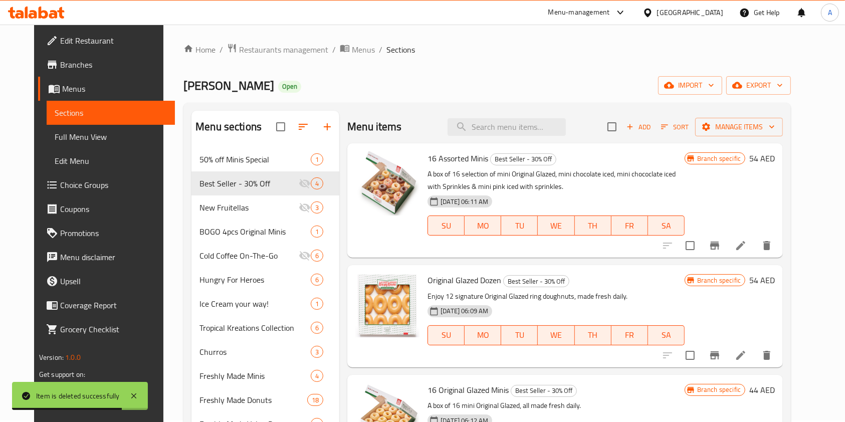
scroll to position [0, 0]
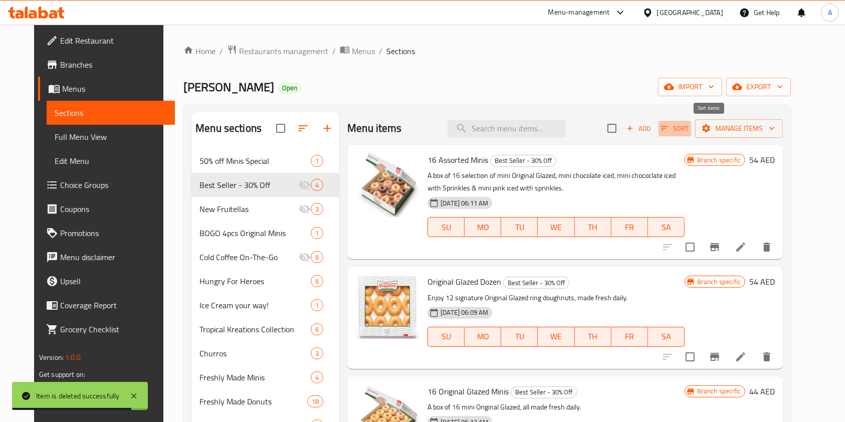
click at [688, 126] on span "Sort" at bounding box center [675, 129] width 28 height 12
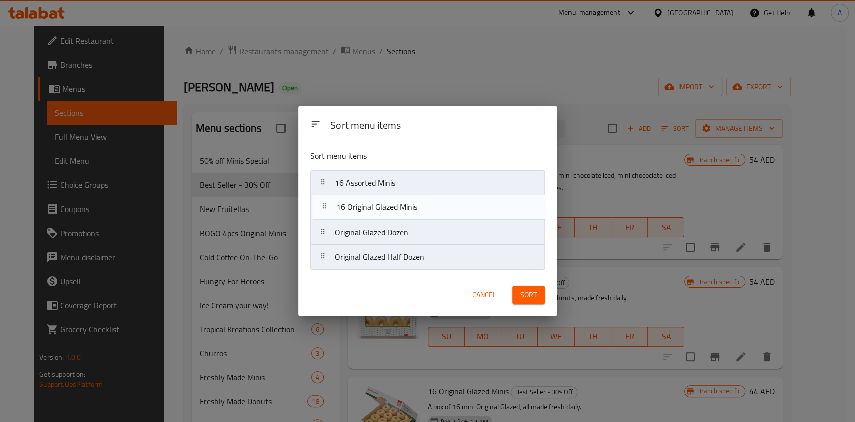
drag, startPoint x: 373, startPoint y: 226, endPoint x: 374, endPoint y: 205, distance: 21.1
click at [374, 205] on nav "16 Assorted Minis Original Glazed Dozen 16 Original Glazed Minis Original Glaze…" at bounding box center [427, 219] width 235 height 99
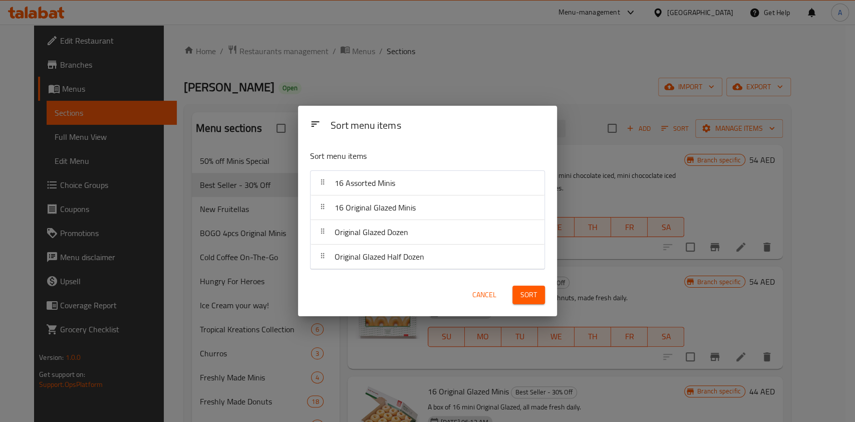
click at [517, 297] on button "Sort" at bounding box center [529, 295] width 33 height 19
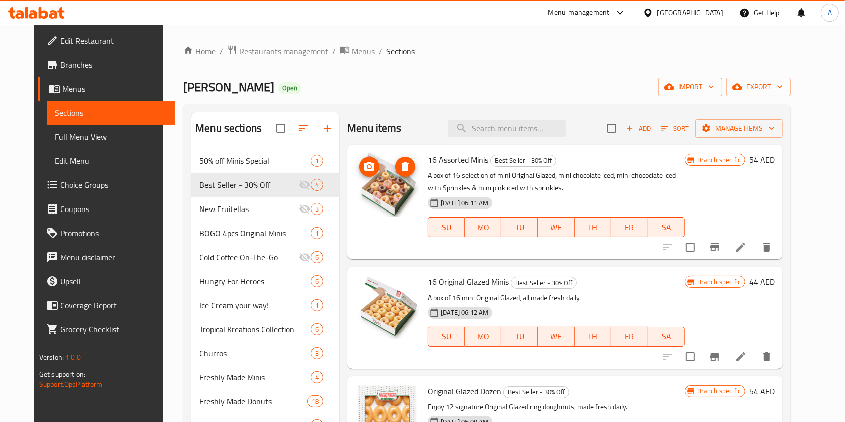
click at [409, 155] on img at bounding box center [387, 185] width 64 height 64
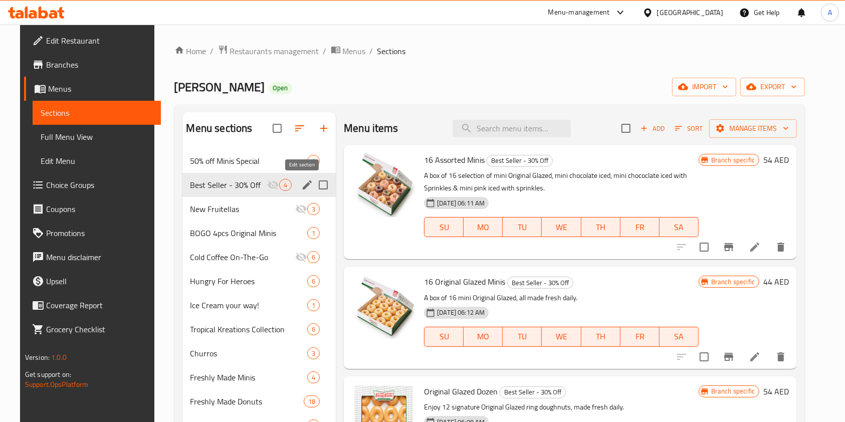
click at [303, 184] on icon "edit" at bounding box center [307, 184] width 9 height 9
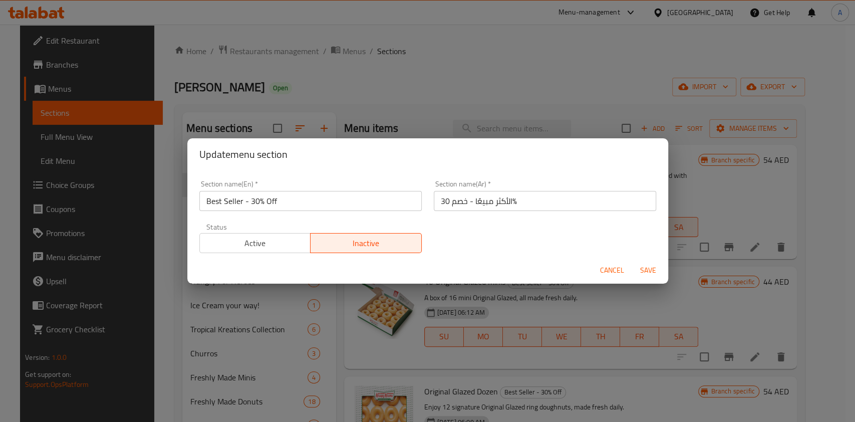
drag, startPoint x: 285, startPoint y: 229, endPoint x: 290, endPoint y: 231, distance: 6.1
click at [285, 229] on div "Active Inactive" at bounding box center [310, 238] width 222 height 30
click at [295, 240] on span "Active" at bounding box center [255, 243] width 103 height 15
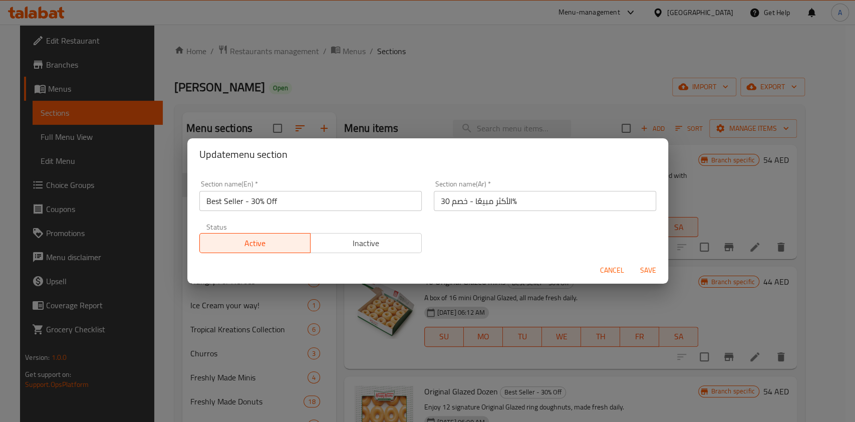
click at [649, 266] on span "Save" at bounding box center [648, 270] width 24 height 13
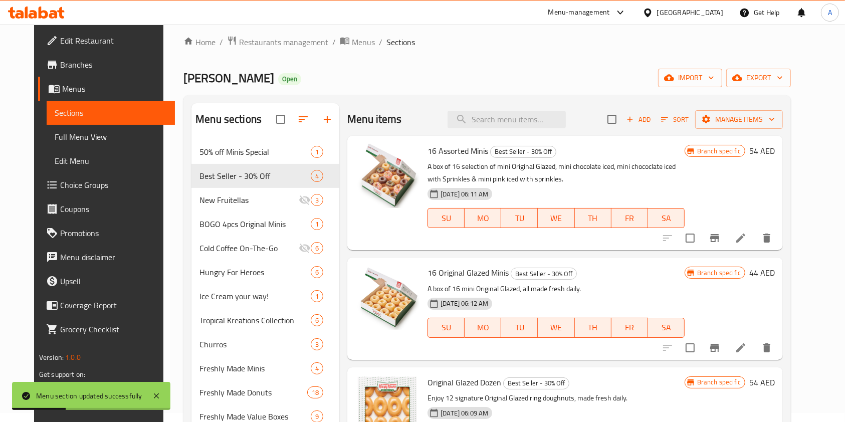
scroll to position [133, 0]
